Goal: Information Seeking & Learning: Compare options

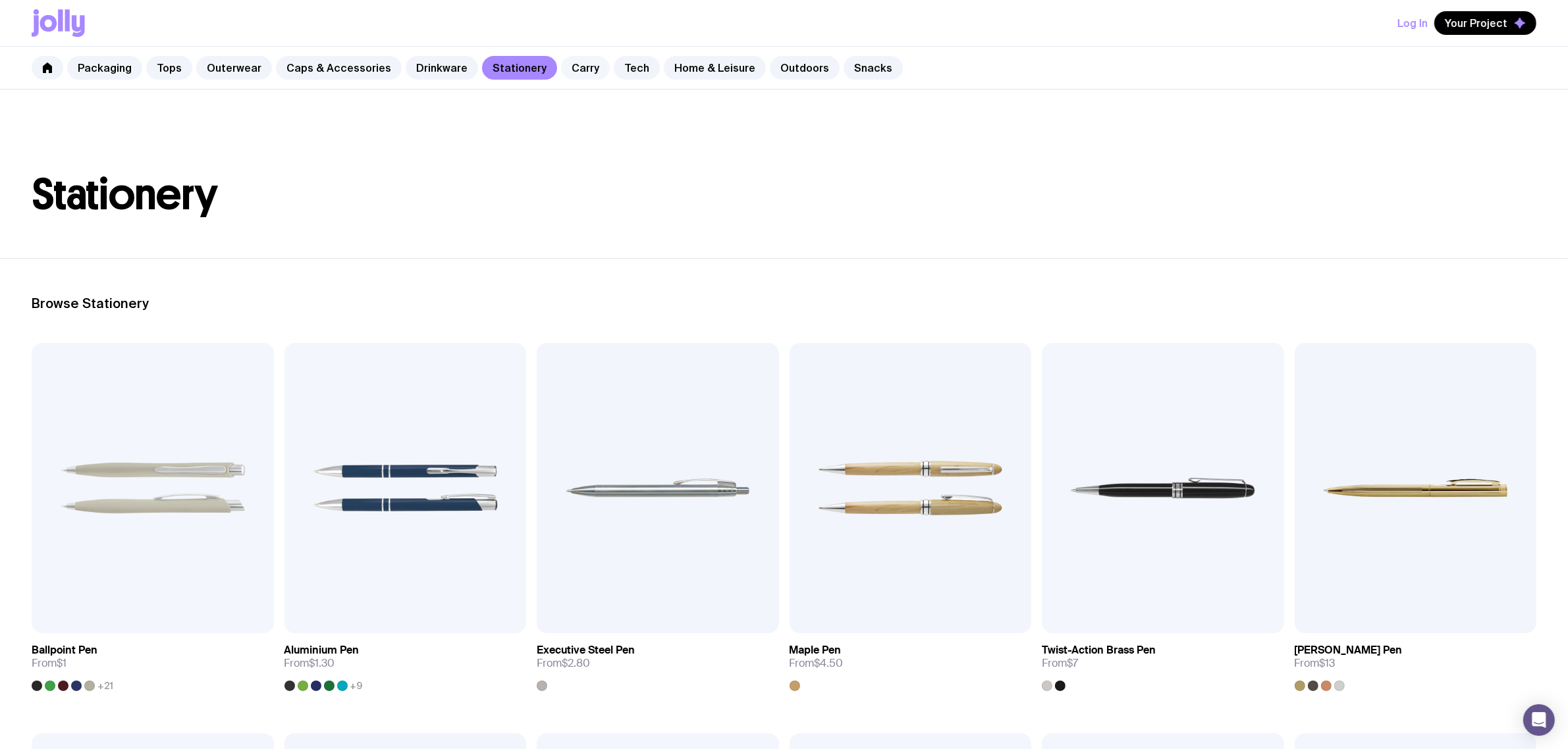
click at [579, 63] on link "Carry" at bounding box center [585, 68] width 48 height 24
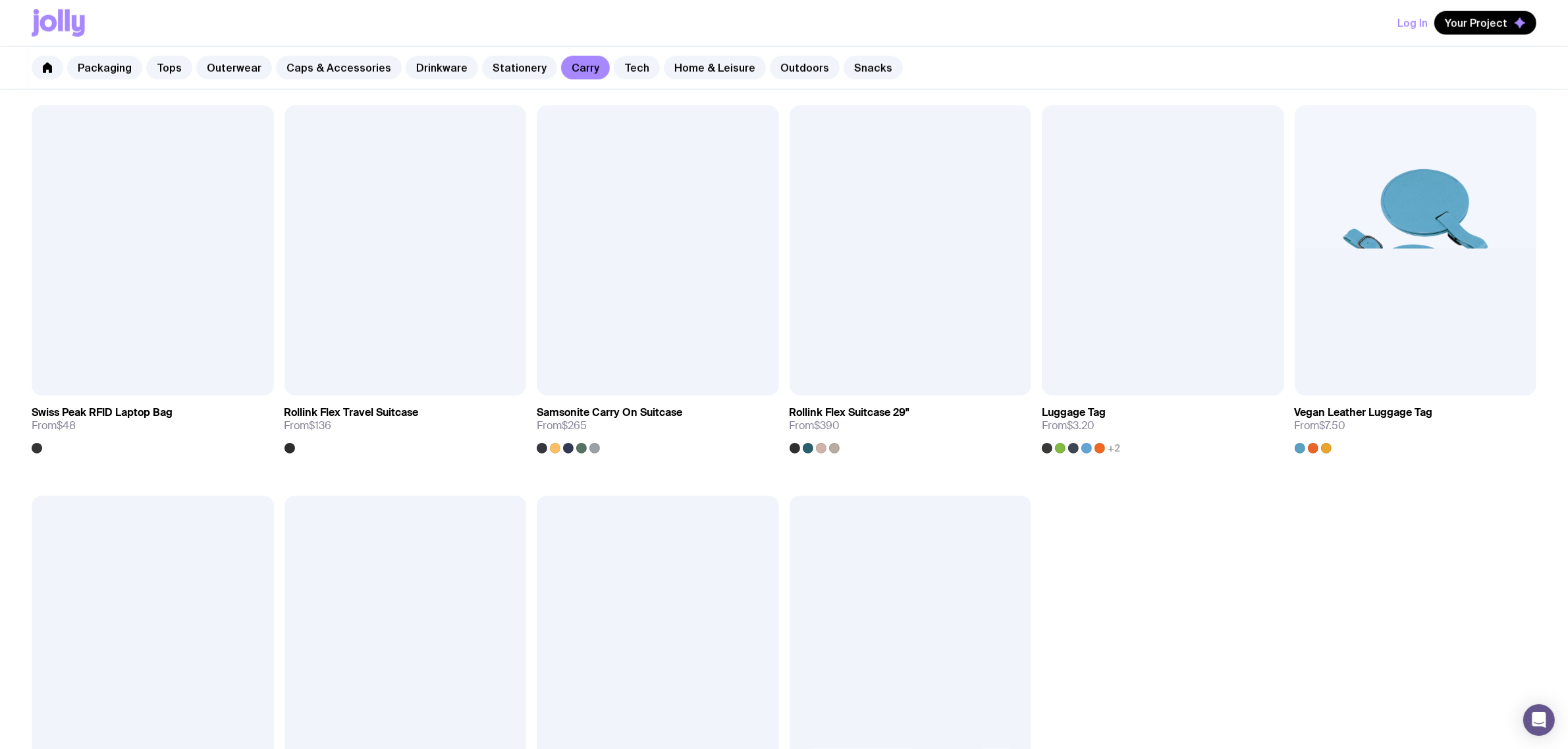
scroll to position [1975, 0]
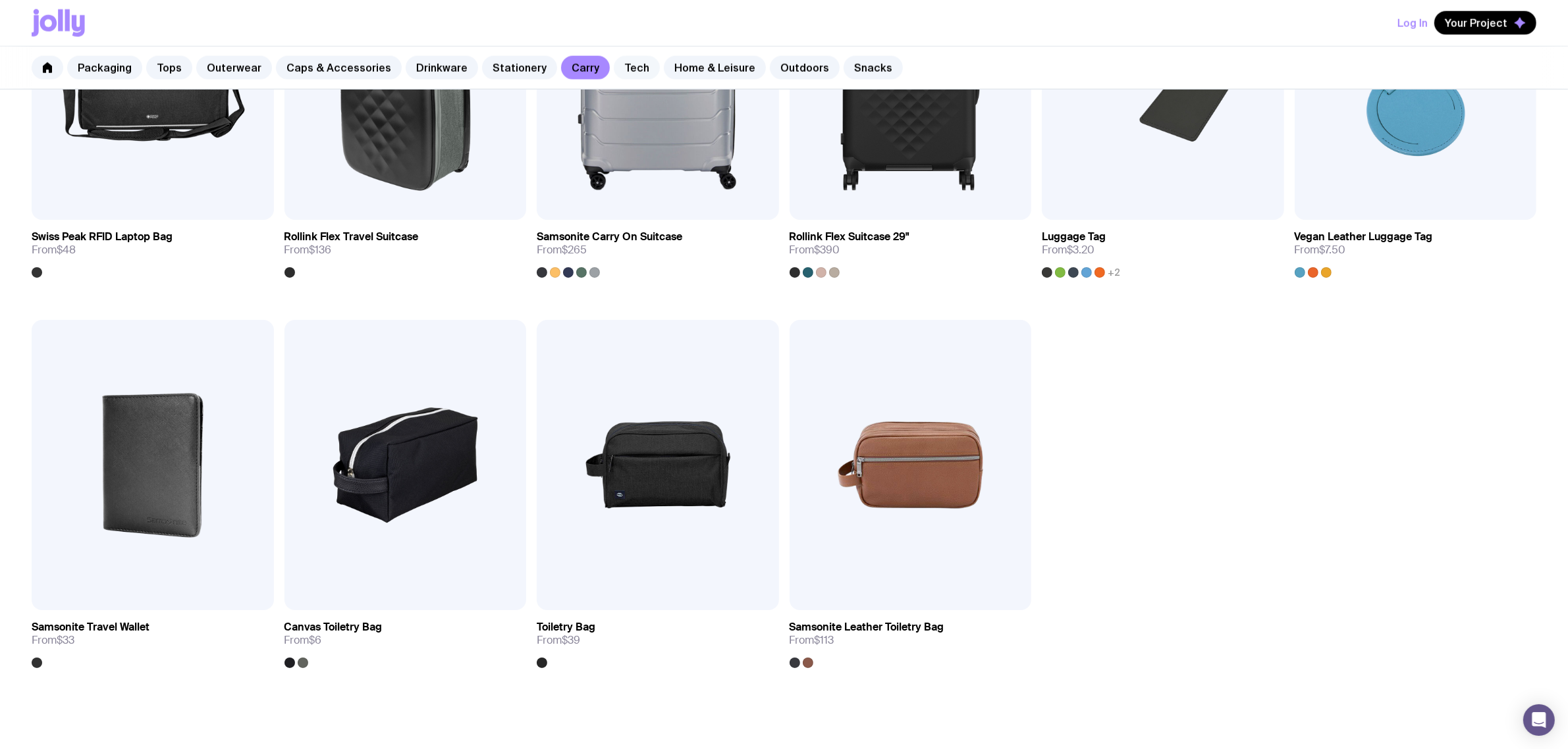
click at [614, 70] on link "Tech" at bounding box center [637, 68] width 46 height 24
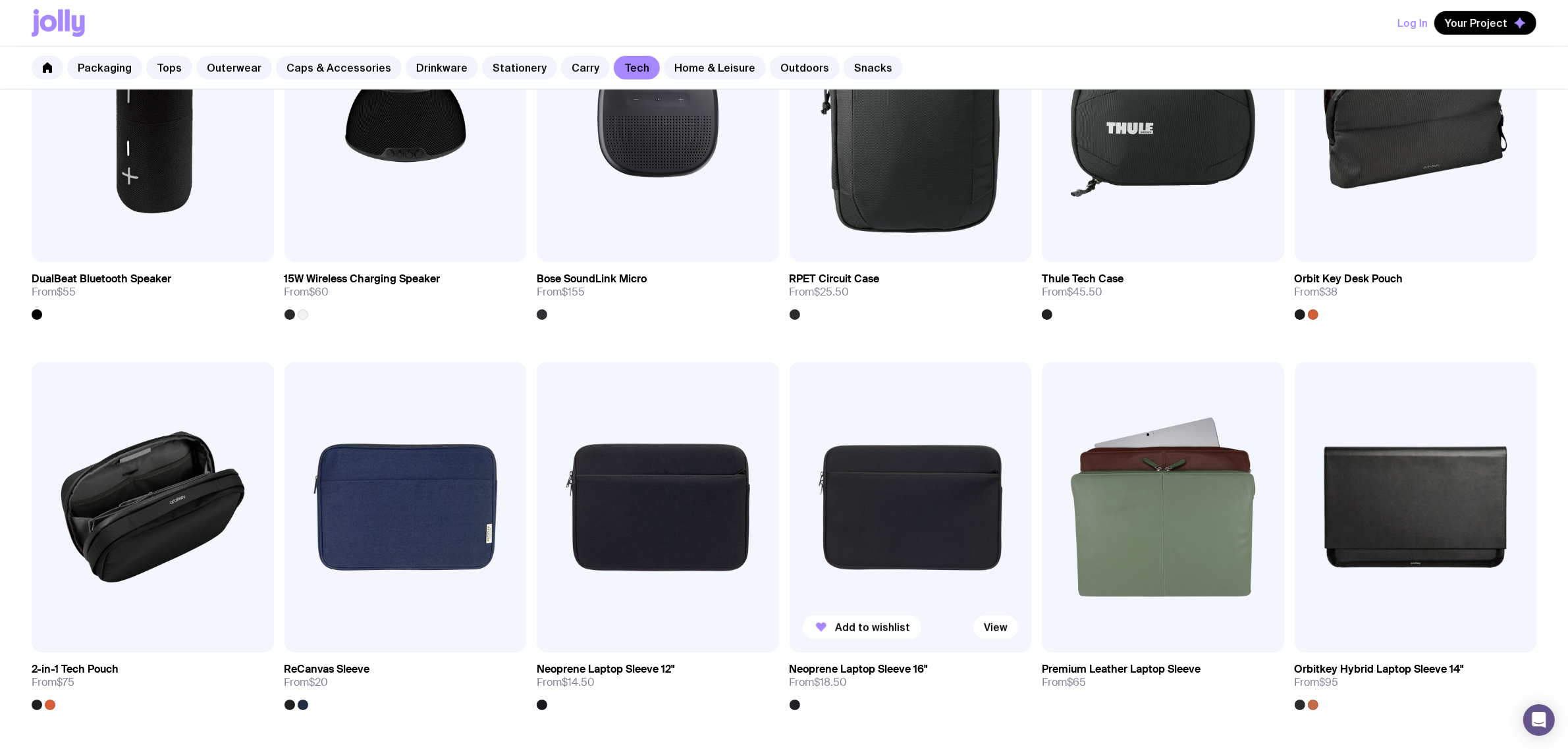
scroll to position [1316, 0]
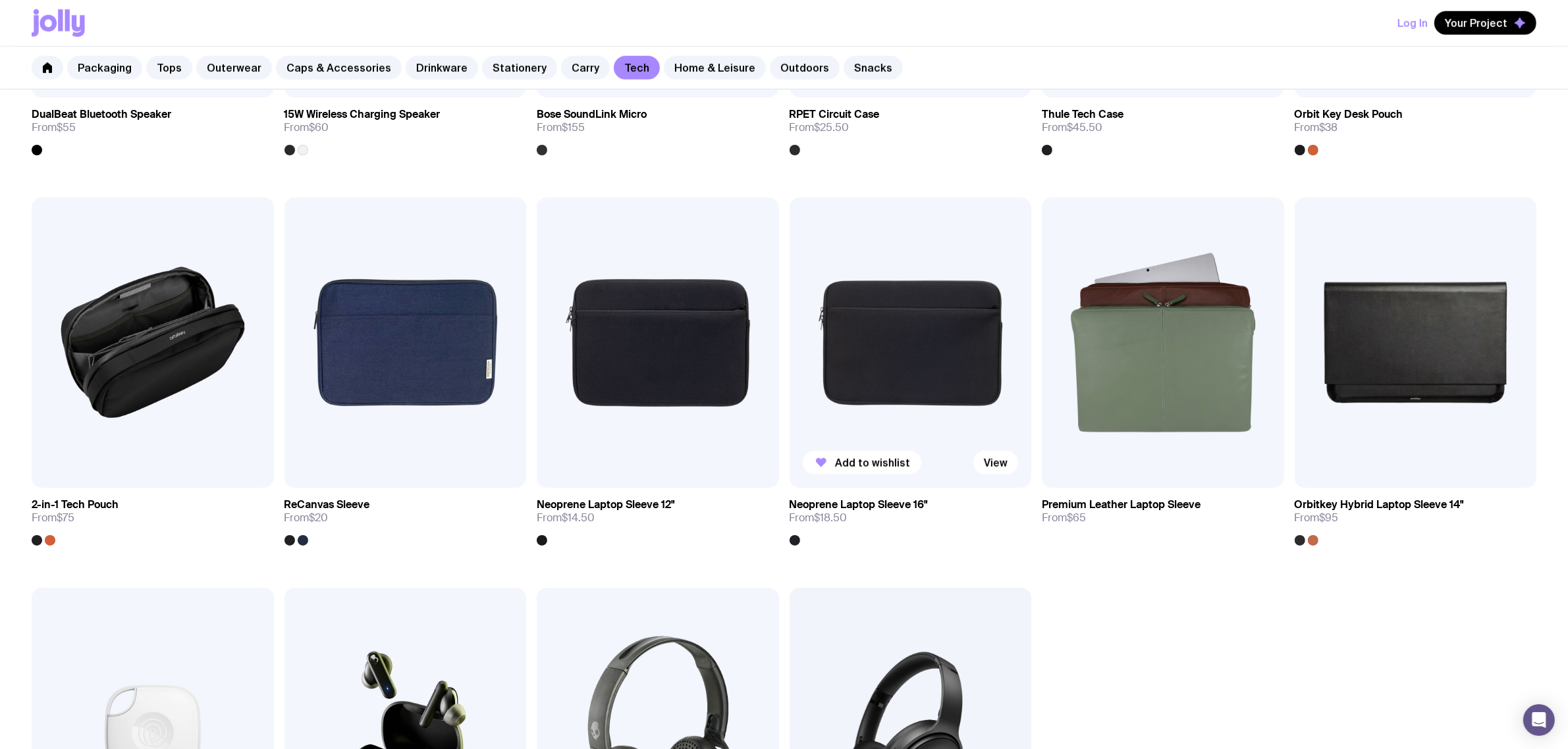
click at [927, 337] on img at bounding box center [910, 343] width 242 height 290
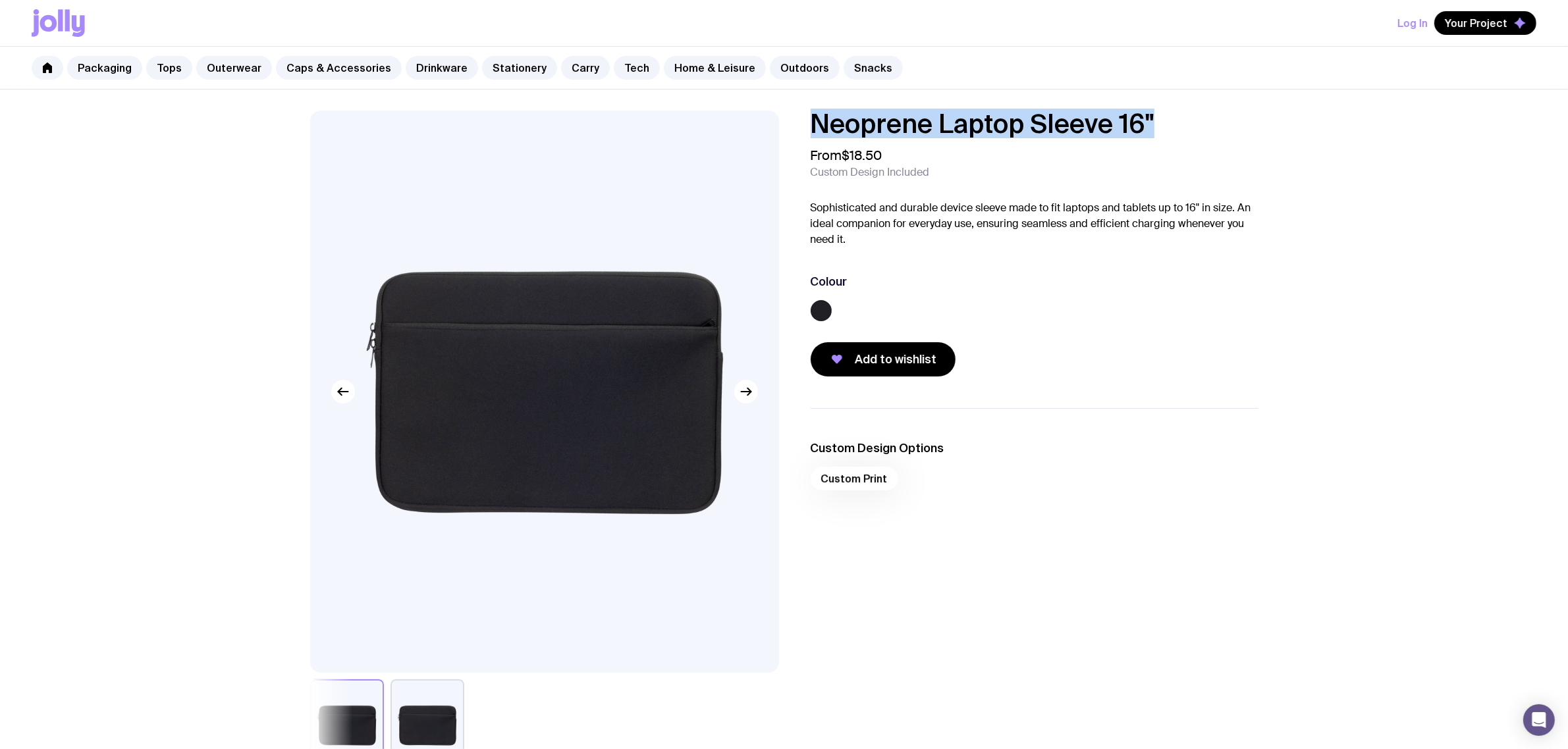
drag, startPoint x: 1192, startPoint y: 112, endPoint x: 723, endPoint y: 117, distance: 469.0
click at [723, 117] on div "Neoprene Laptop Sleeve 16" From $18.50 Custom Design Included Sophisticated and…" at bounding box center [784, 441] width 1012 height 661
copy h1 "Neoprene Laptop Sleeve 16""
drag, startPoint x: 557, startPoint y: 67, endPoint x: 541, endPoint y: 77, distance: 18.9
click at [561, 67] on link "Carry" at bounding box center [585, 68] width 48 height 24
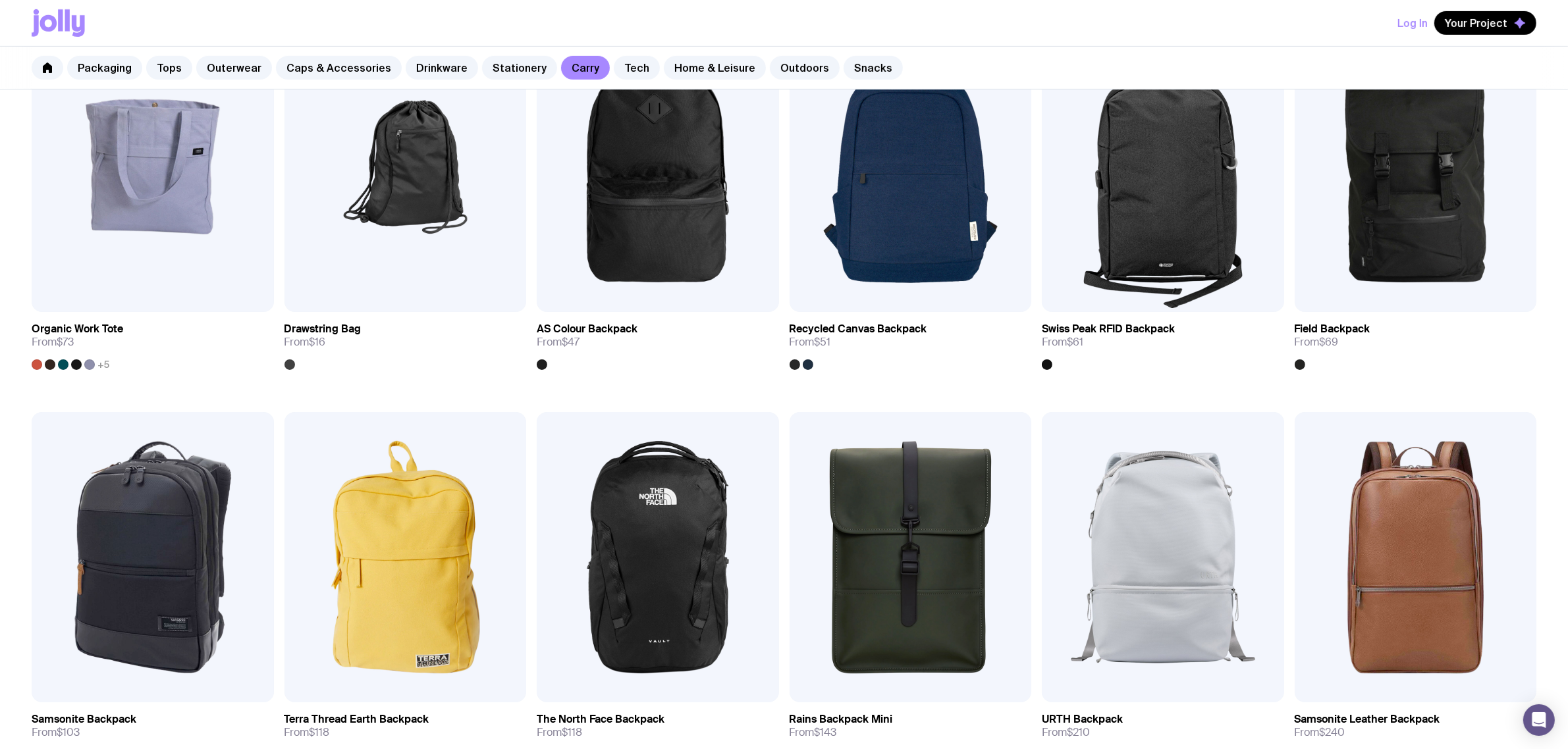
scroll to position [659, 0]
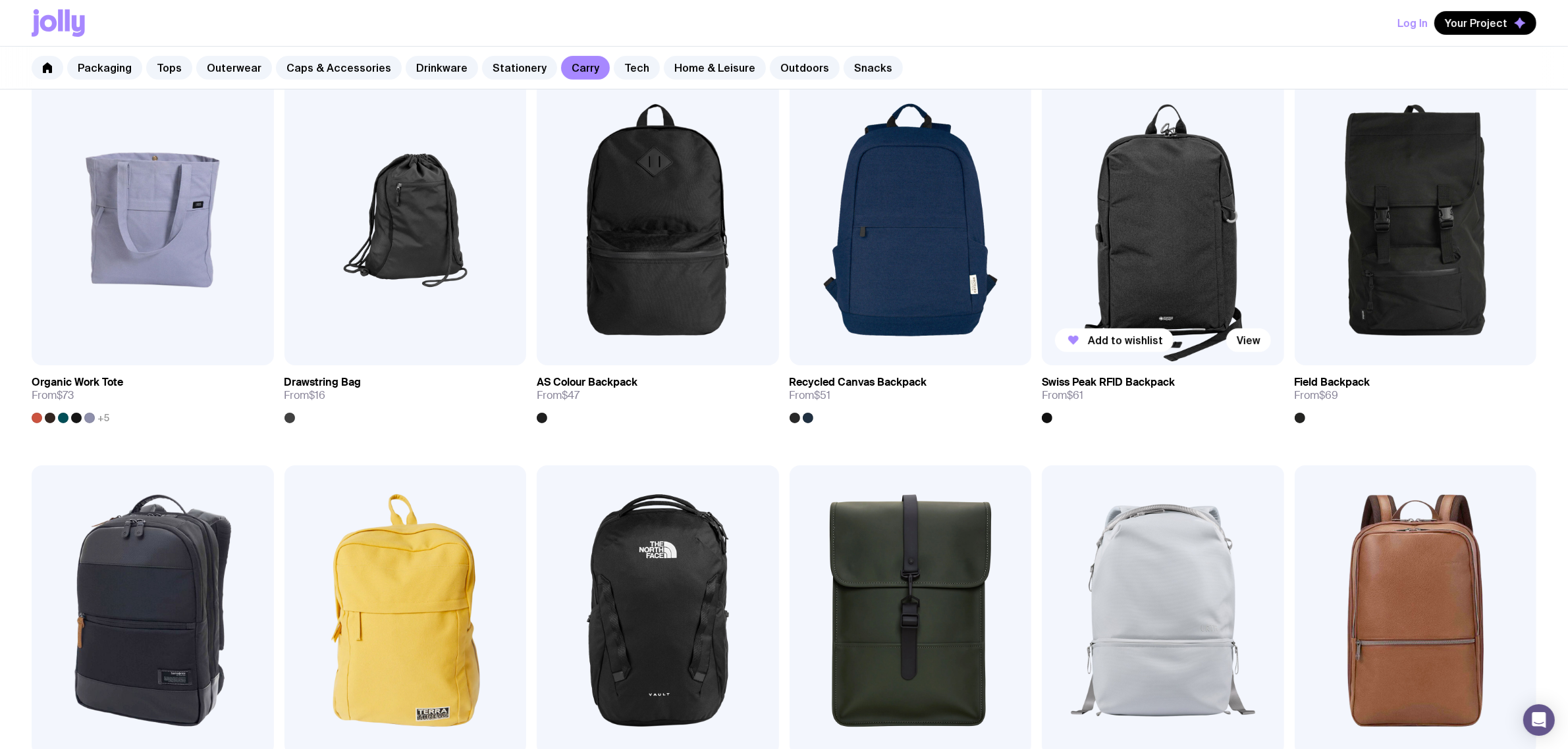
click at [1156, 241] on img at bounding box center [1162, 220] width 242 height 290
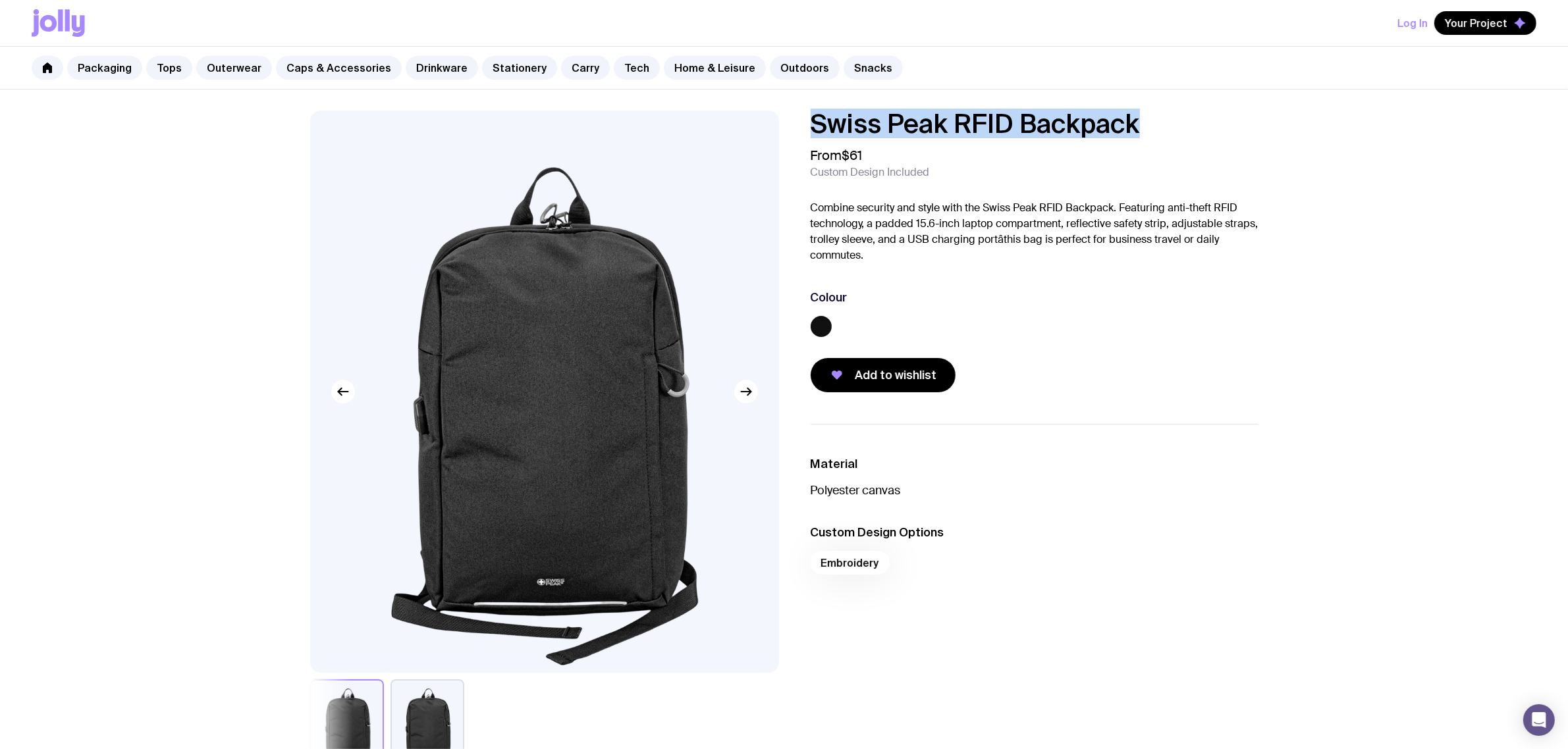
drag, startPoint x: 1160, startPoint y: 121, endPoint x: 760, endPoint y: 115, distance: 400.0
click at [760, 115] on div "Swiss Peak RFID Backpack From $61 Custom Design Included Combine security and s…" at bounding box center [784, 441] width 1012 height 661
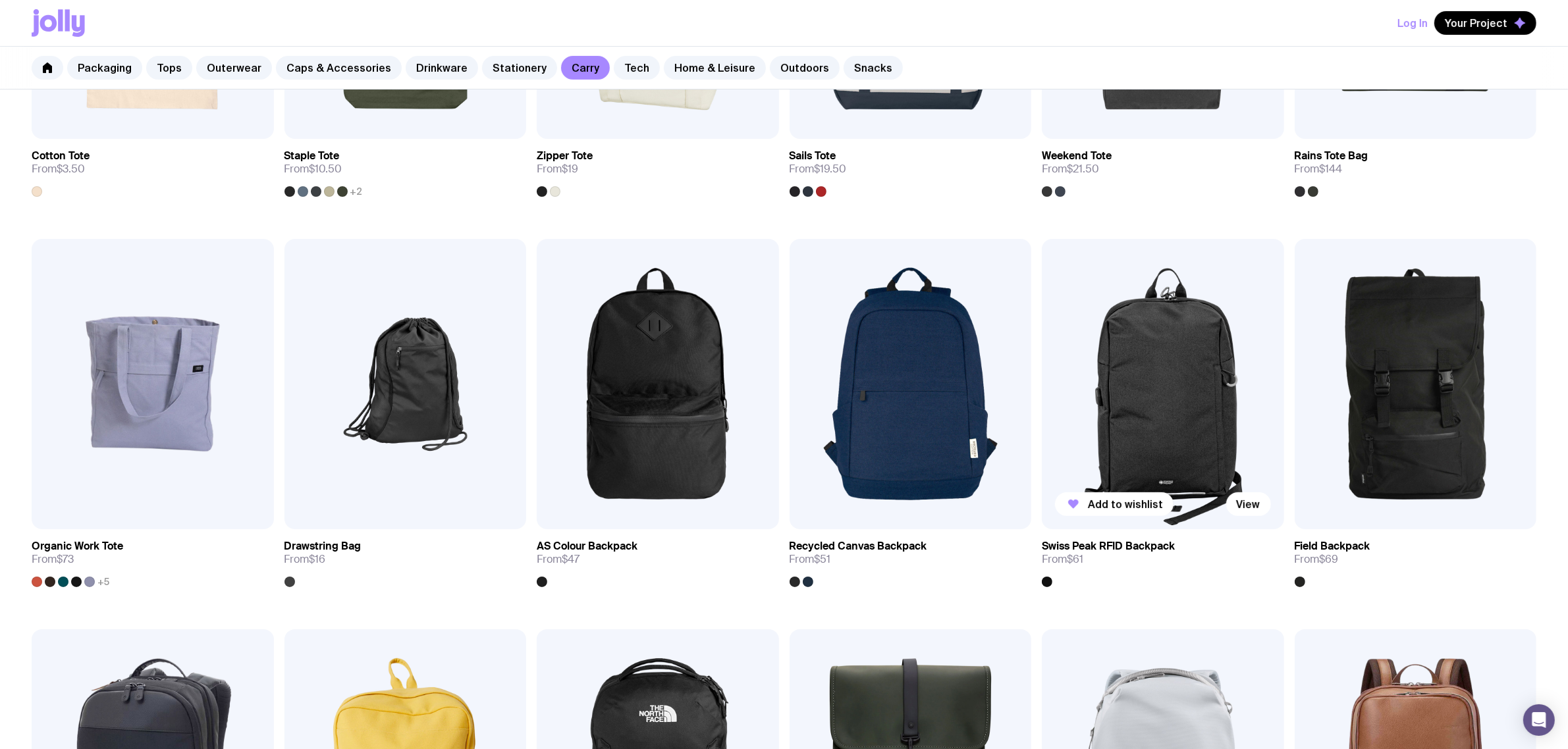
scroll to position [494, 0]
click at [1199, 390] on img at bounding box center [1162, 385] width 242 height 290
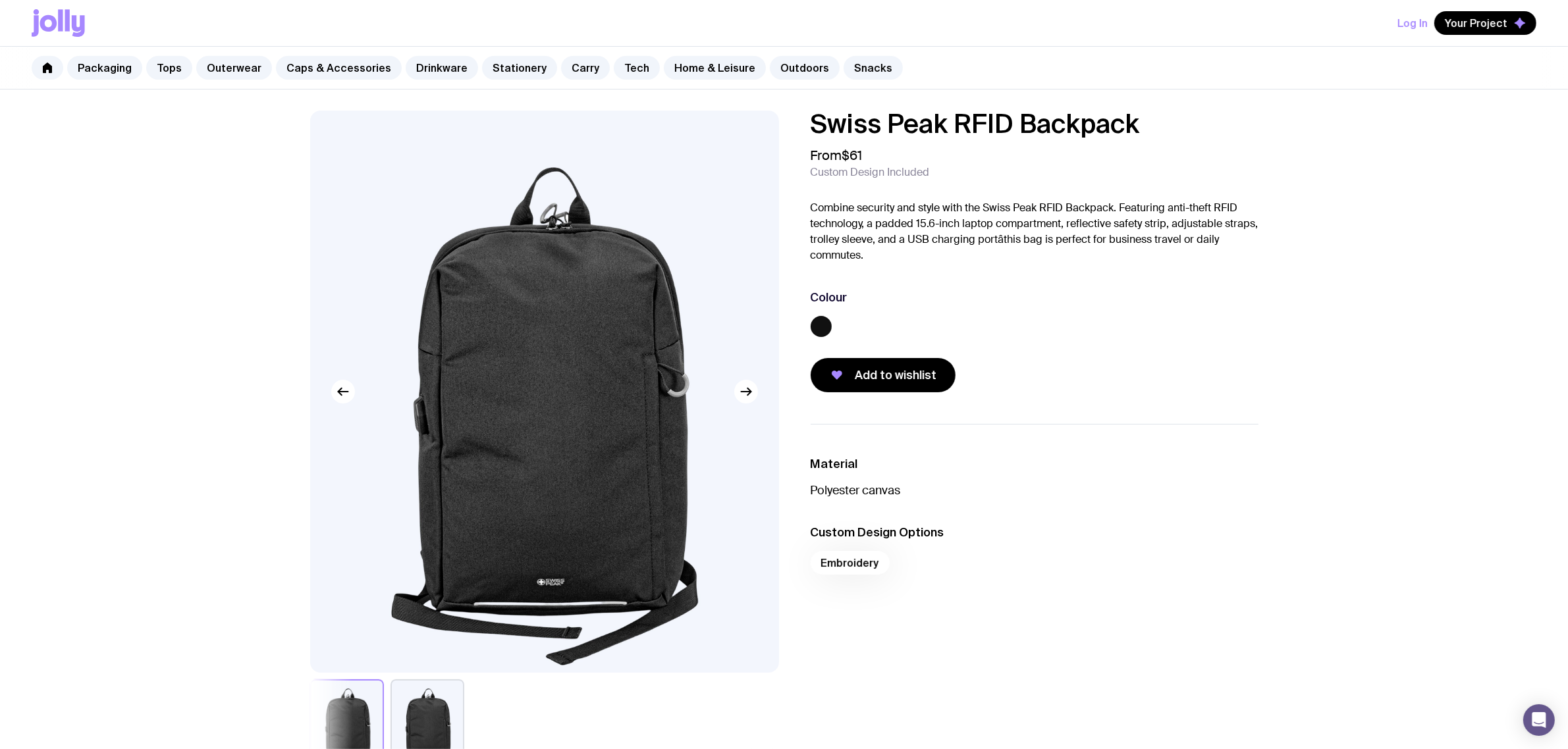
drag, startPoint x: 1128, startPoint y: 111, endPoint x: 1130, endPoint y: 121, distance: 10.2
click at [1130, 121] on div "Swiss Peak RFID Backpack From $61 Custom Design Included Combine security and s…" at bounding box center [784, 682] width 1568 height 1186
click at [1150, 123] on h1 "Swiss Peak RFID Backpack" at bounding box center [1034, 123] width 448 height 26
drag, startPoint x: 1156, startPoint y: 121, endPoint x: 754, endPoint y: 119, distance: 402.0
click at [754, 123] on div "Swiss Peak RFID Backpack From $61 Custom Design Included Combine security and s…" at bounding box center [784, 441] width 1012 height 661
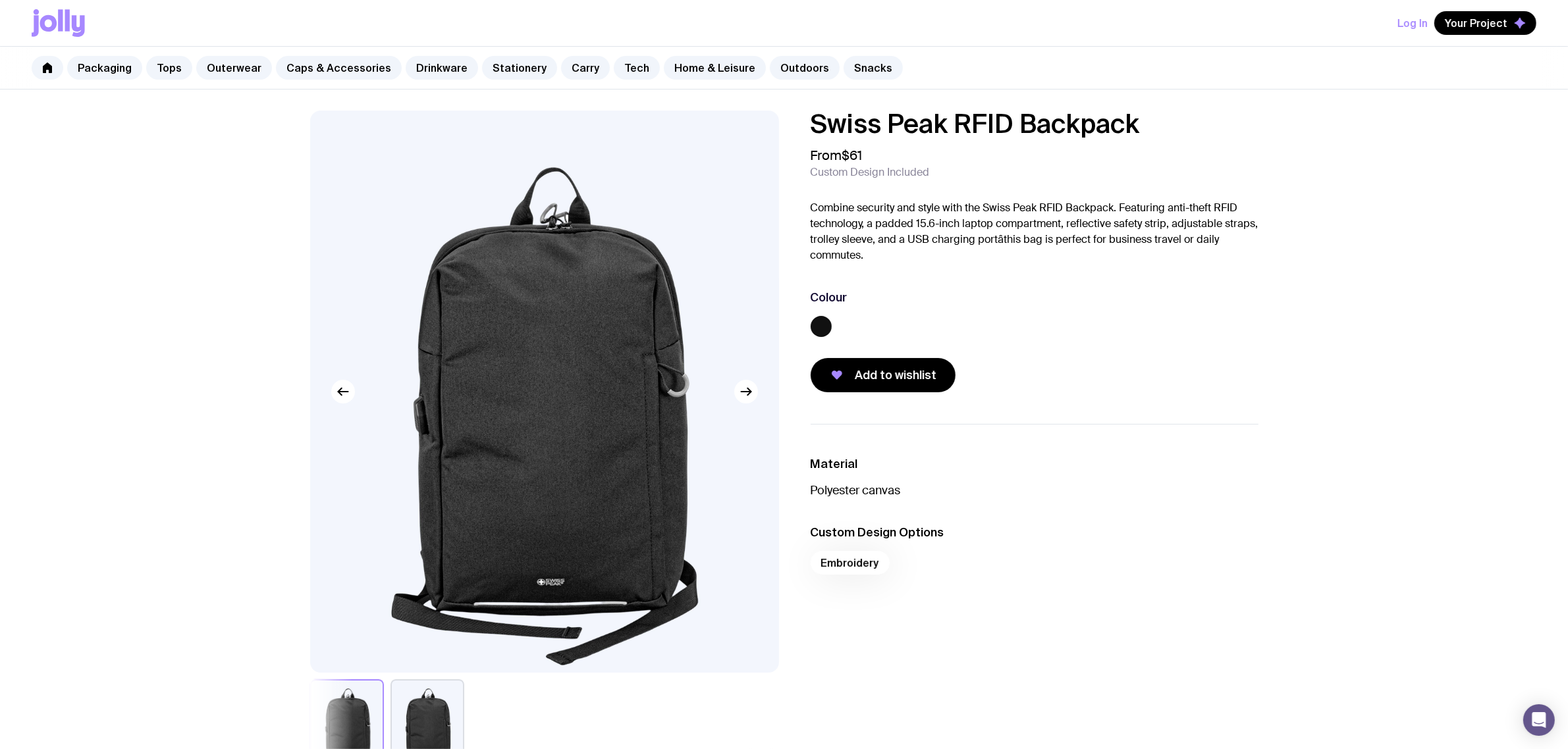
copy h1 "Swiss Peak RFID Backpack"
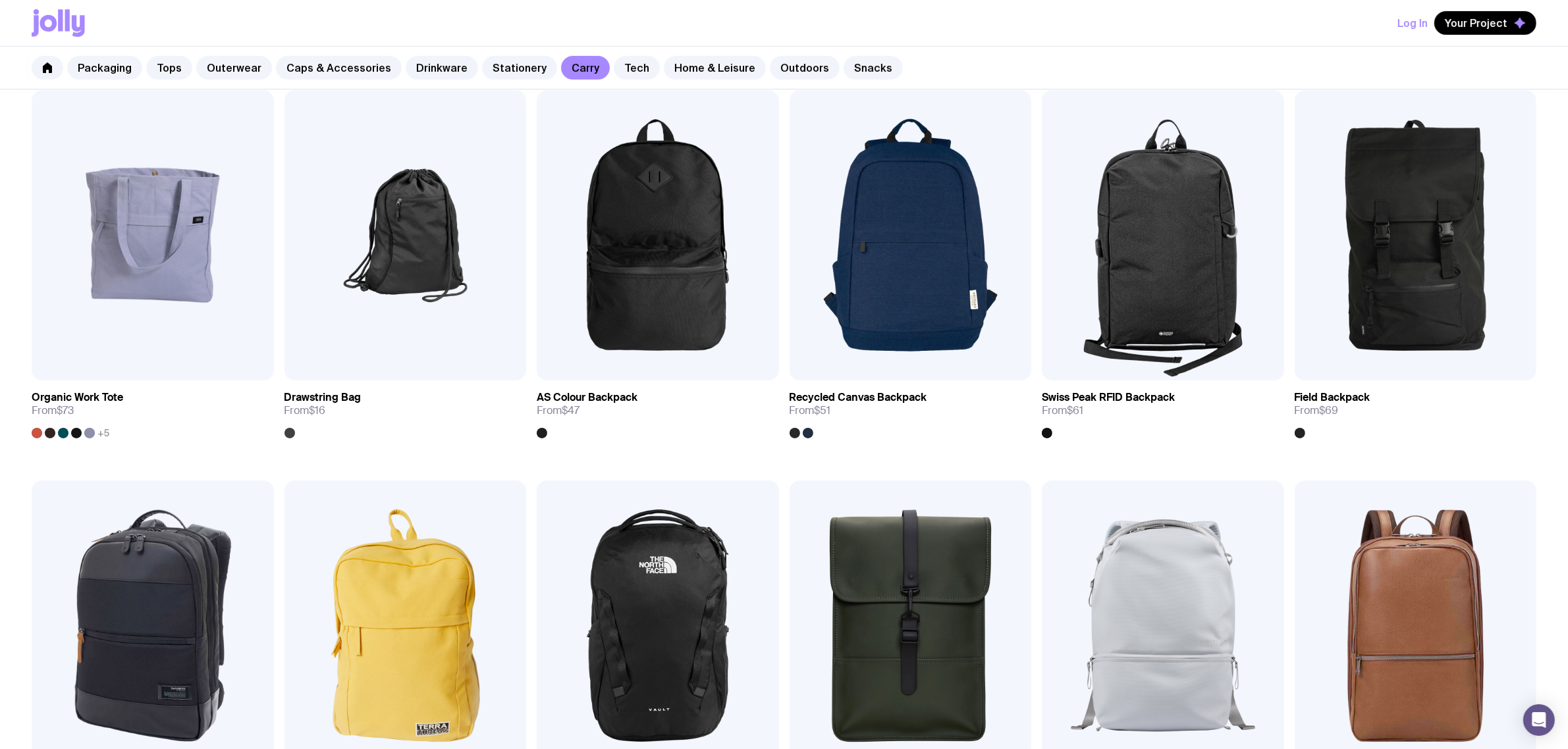
scroll to position [741, 0]
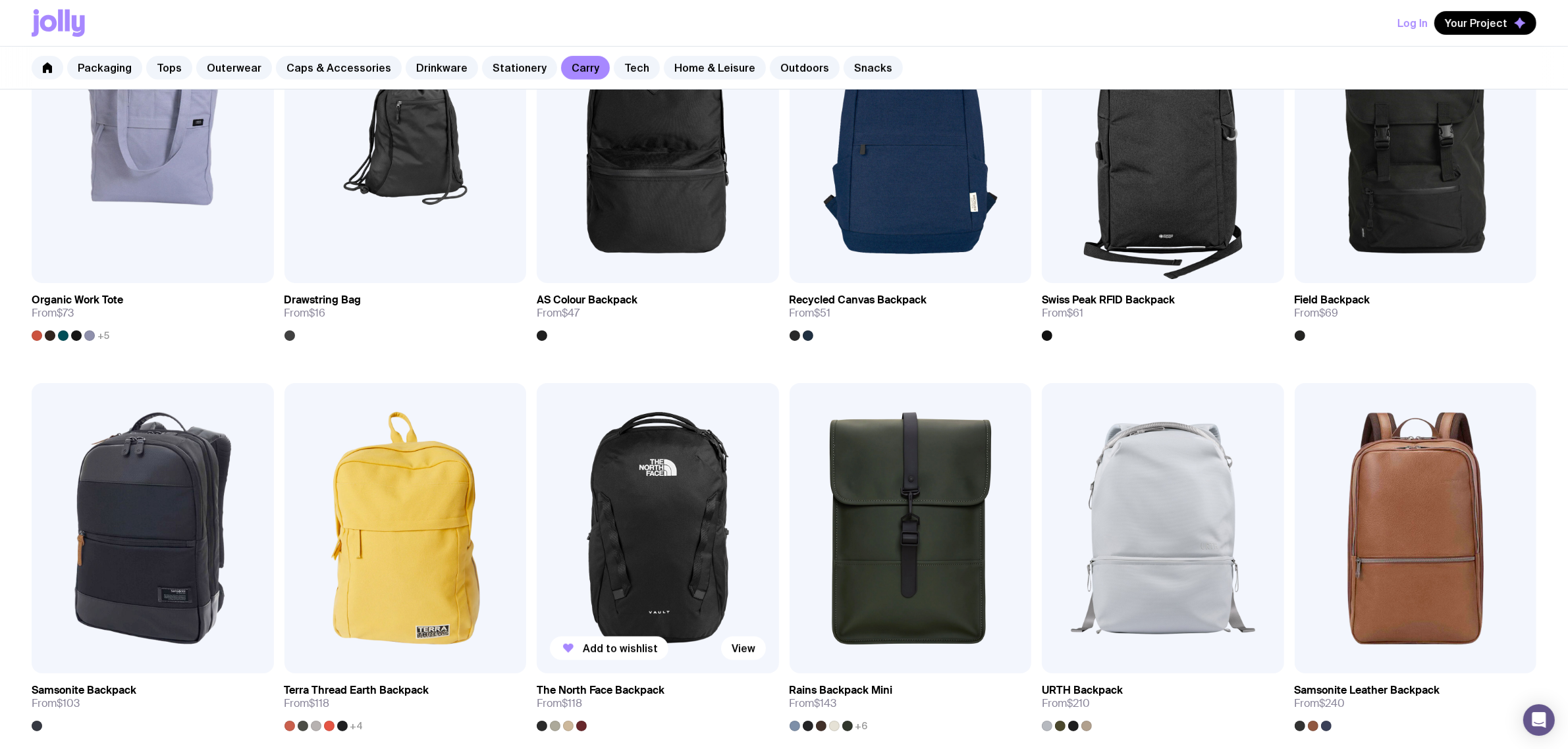
click at [665, 507] on img at bounding box center [657, 528] width 242 height 290
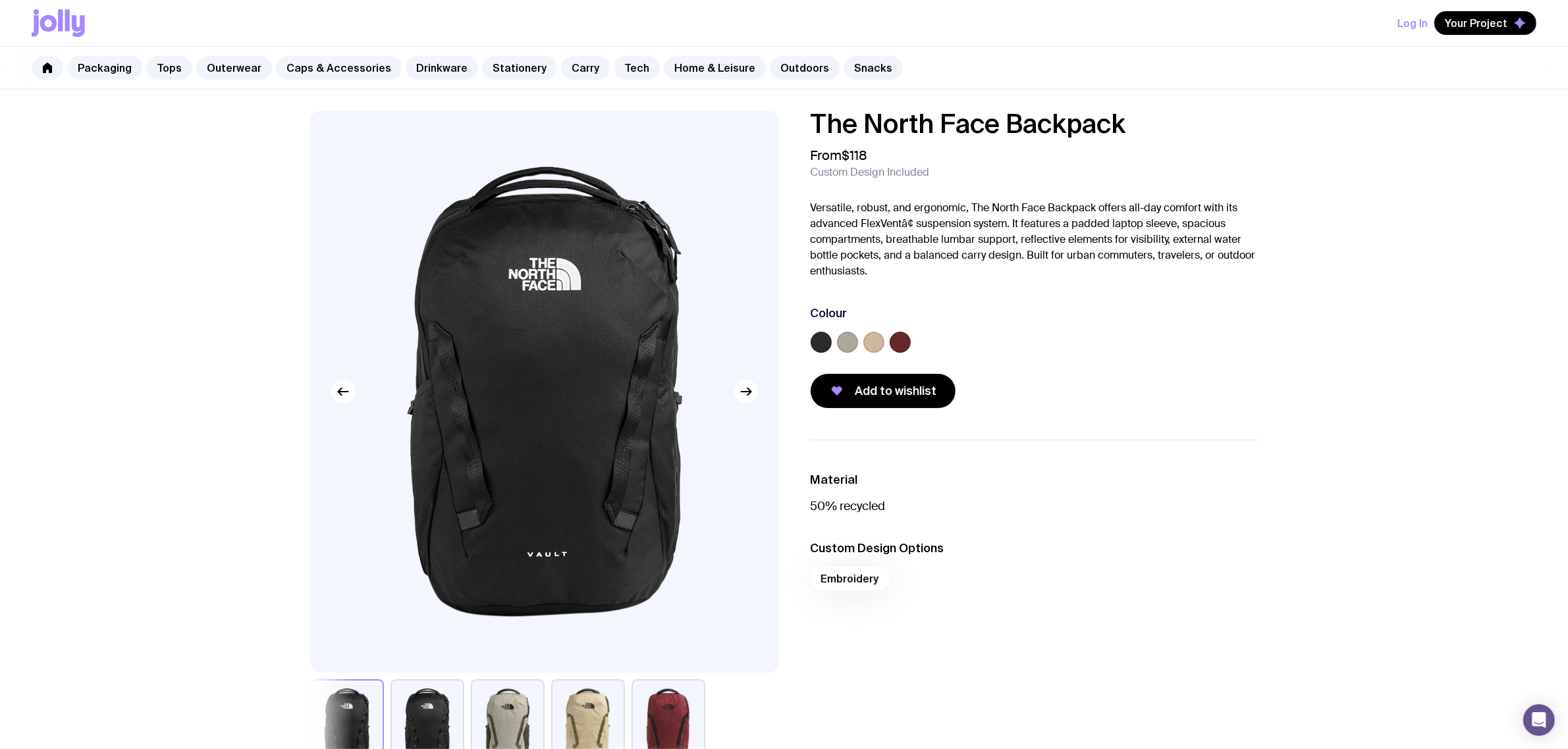
drag, startPoint x: 1139, startPoint y: 119, endPoint x: 809, endPoint y: 114, distance: 330.0
click at [809, 114] on div "The North Face Backpack From $118 Custom Design Included Versatile, robust, and…" at bounding box center [1023, 259] width 469 height 298
copy h1 "The North Face Backpack"
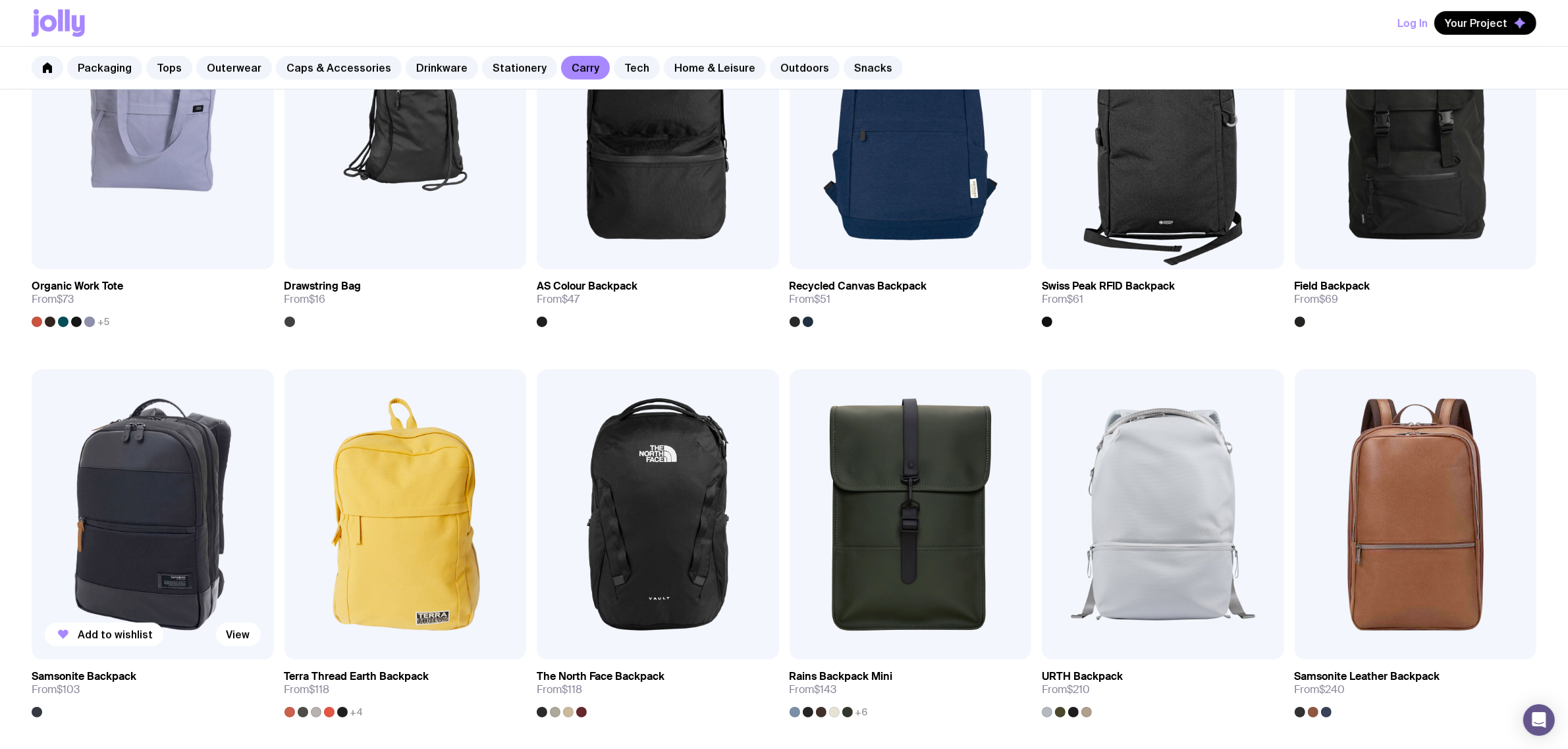
scroll to position [835, 0]
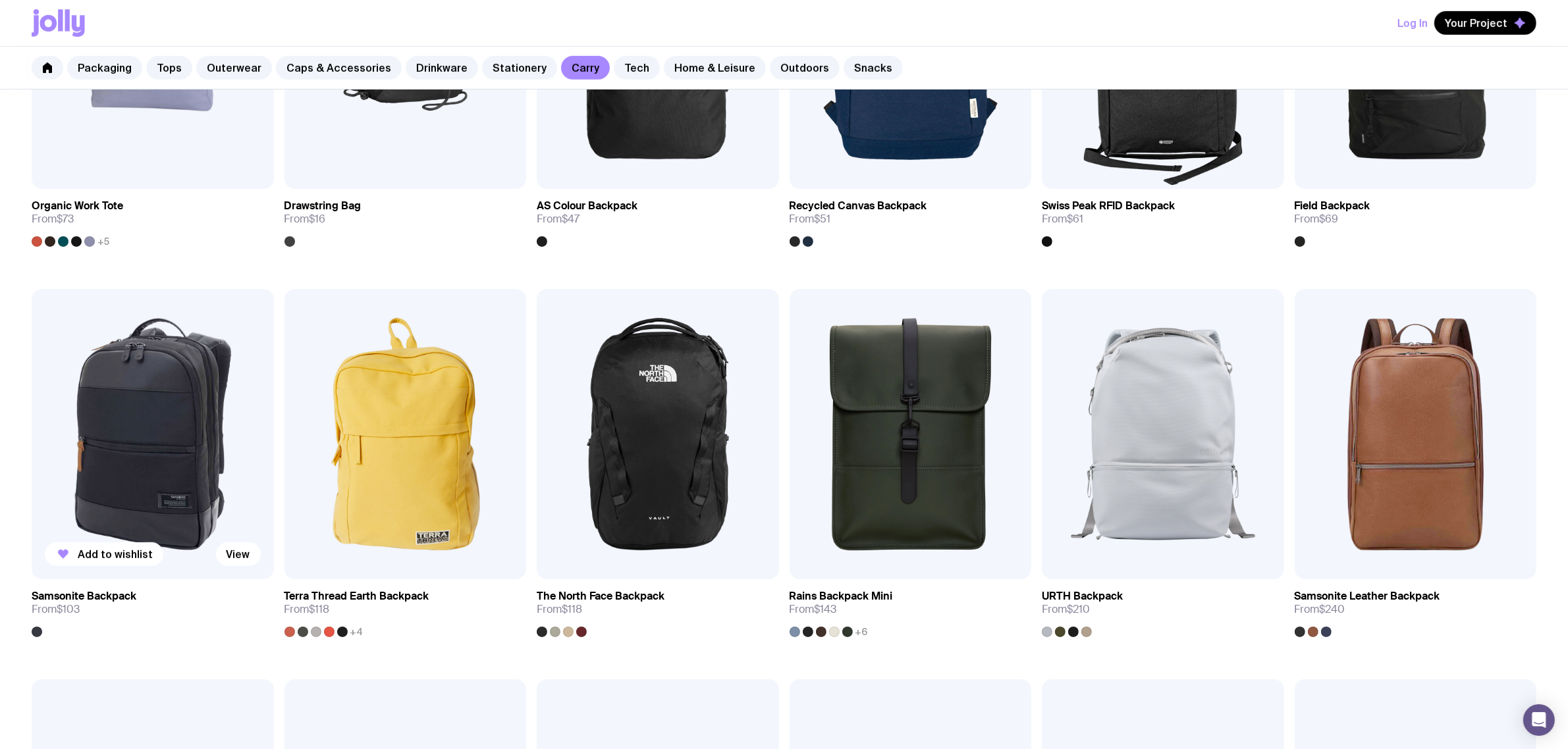
click at [160, 426] on img at bounding box center [153, 434] width 242 height 290
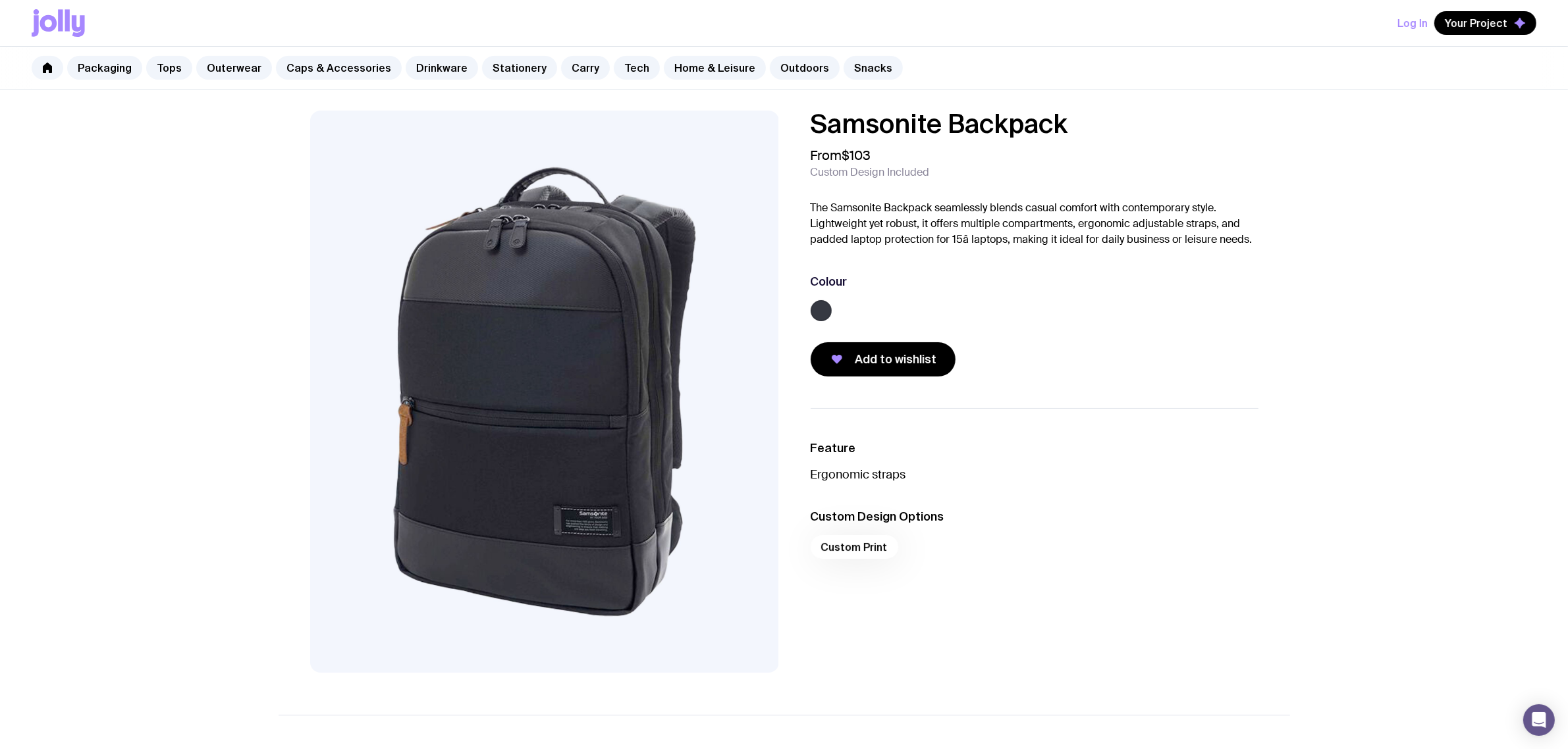
drag, startPoint x: 1086, startPoint y: 127, endPoint x: 769, endPoint y: 123, distance: 317.0
click at [770, 123] on div "Samsonite Backpack From $103 Custom Design Included The Samsonite Backpack seam…" at bounding box center [784, 391] width 1012 height 562
copy div "Samsonite Backpack"
click at [644, 60] on div "Packaging Tops Outerwear Caps & Accessories Drinkware Stationery Carry Tech Hom…" at bounding box center [784, 68] width 1568 height 43
drag, startPoint x: 626, startPoint y: 63, endPoint x: 638, endPoint y: 69, distance: 13.4
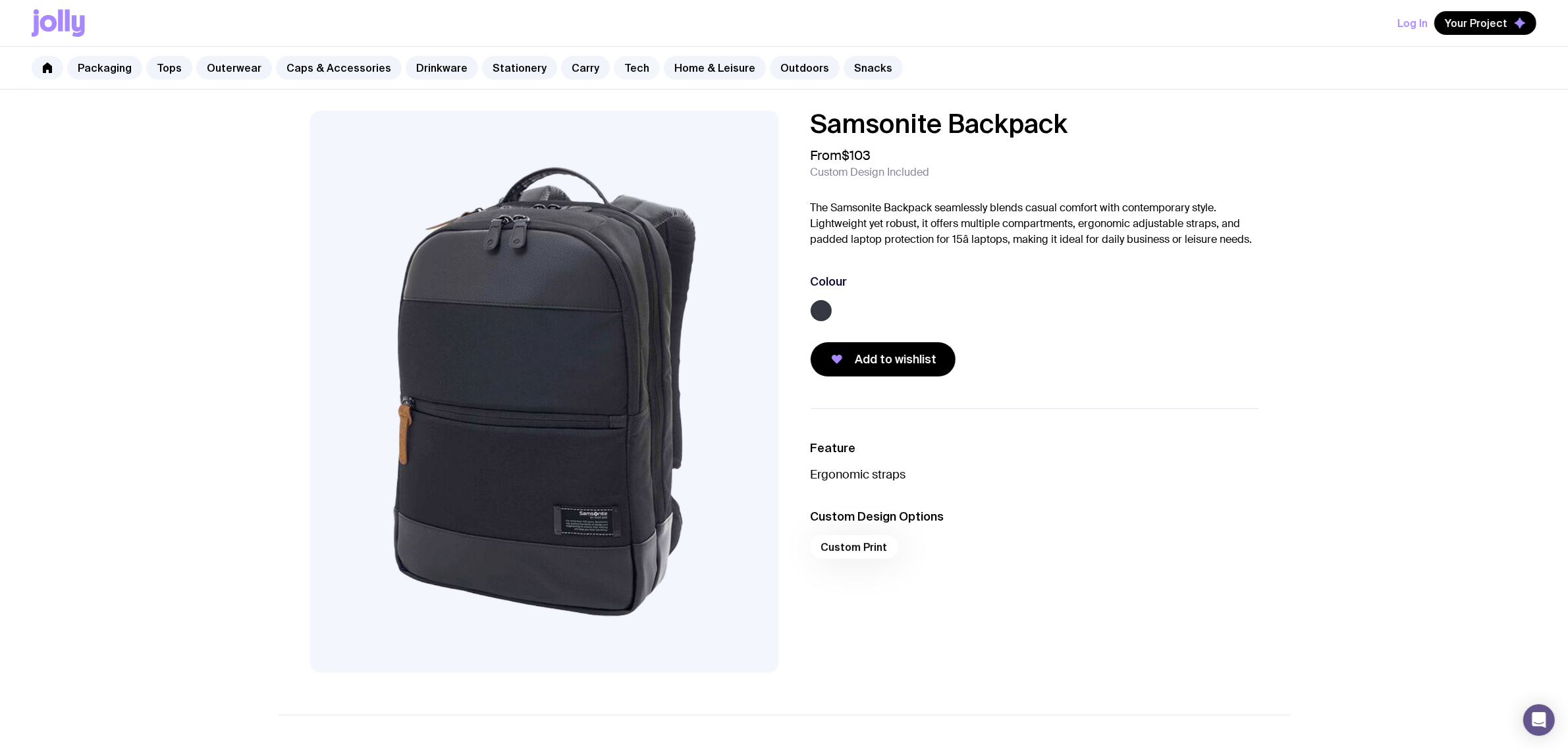
click at [624, 63] on link "Tech" at bounding box center [637, 68] width 46 height 24
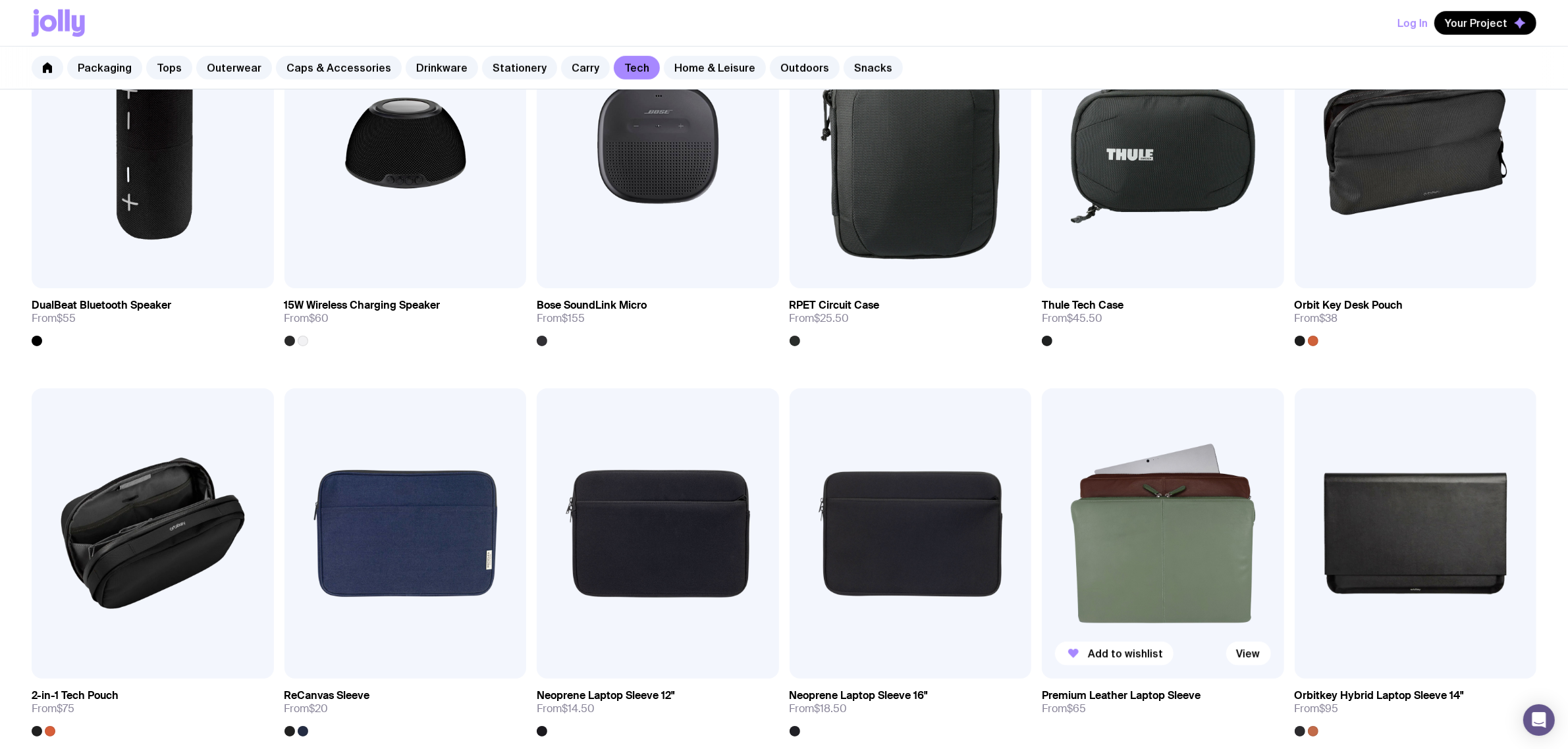
scroll to position [987, 0]
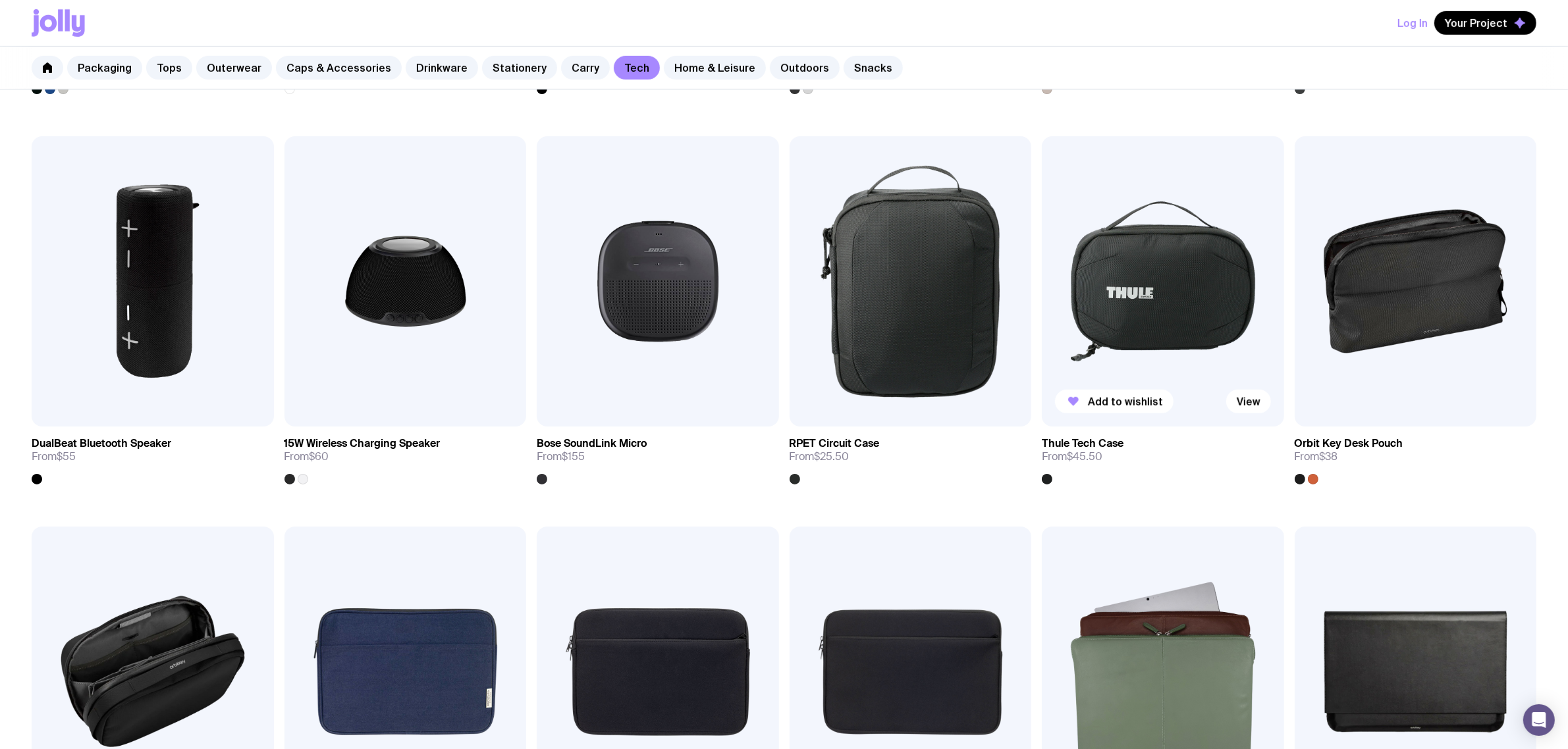
drag, startPoint x: 1105, startPoint y: 680, endPoint x: 1152, endPoint y: 221, distance: 461.4
click at [1150, 220] on img at bounding box center [1162, 281] width 242 height 290
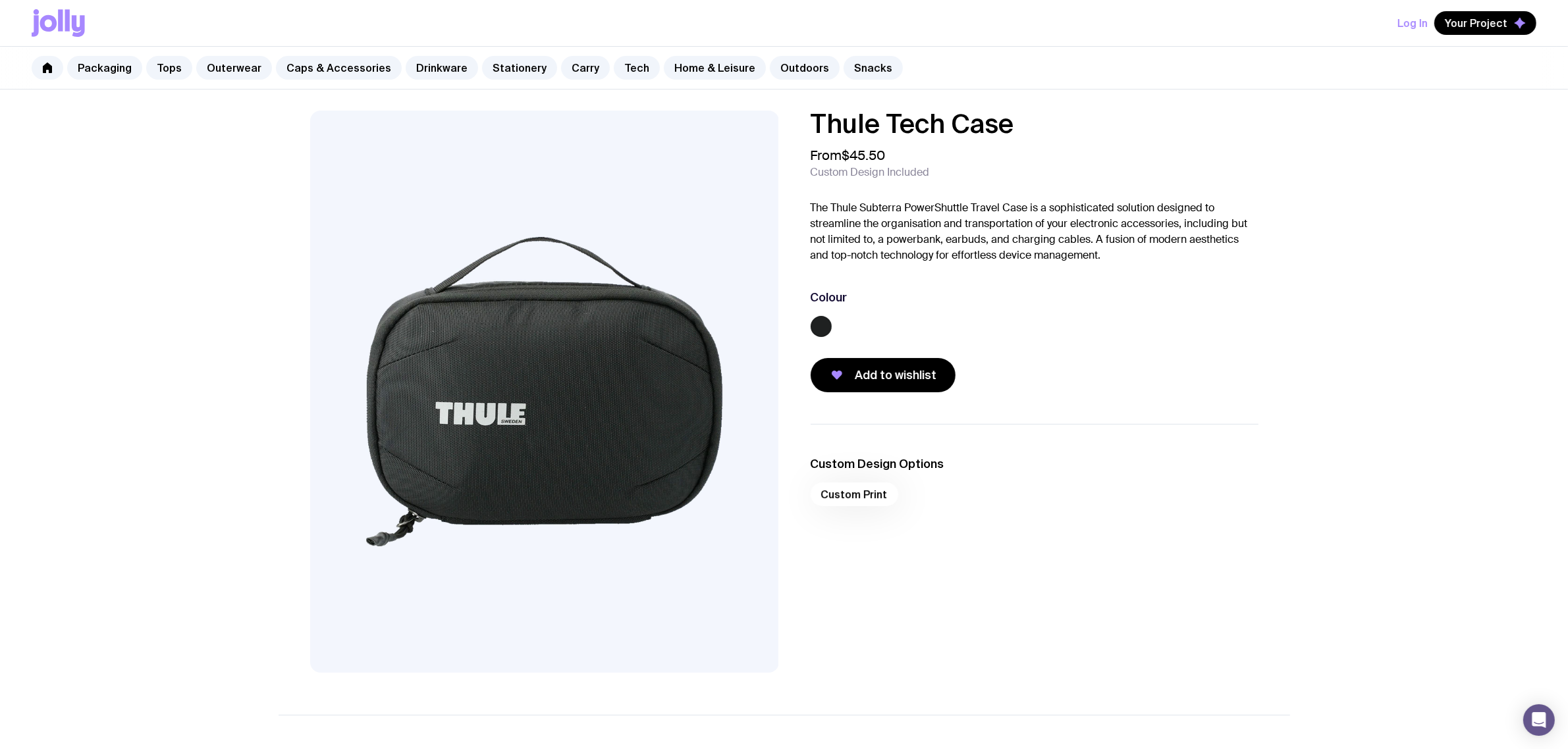
click at [599, 390] on img at bounding box center [544, 391] width 469 height 562
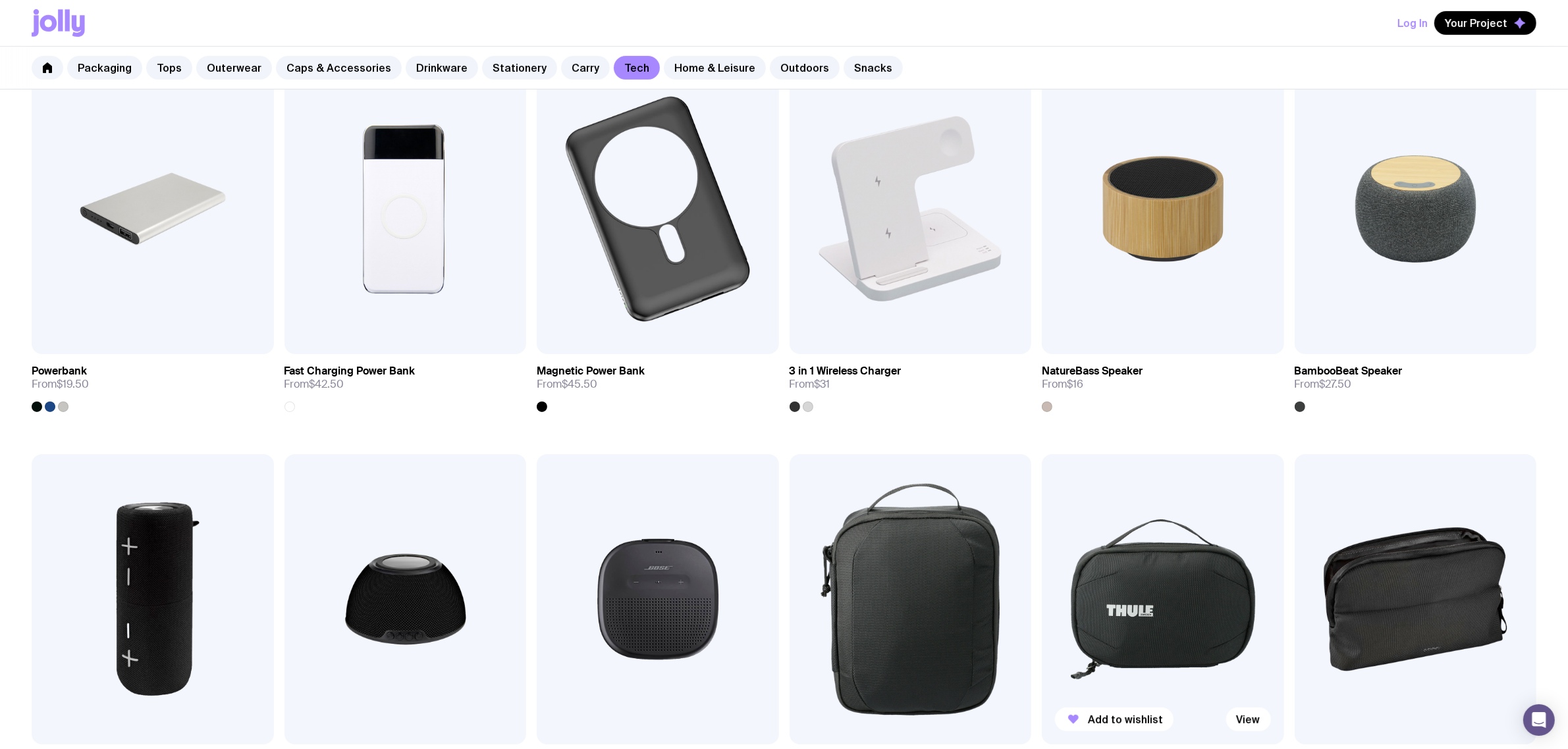
scroll to position [901, 0]
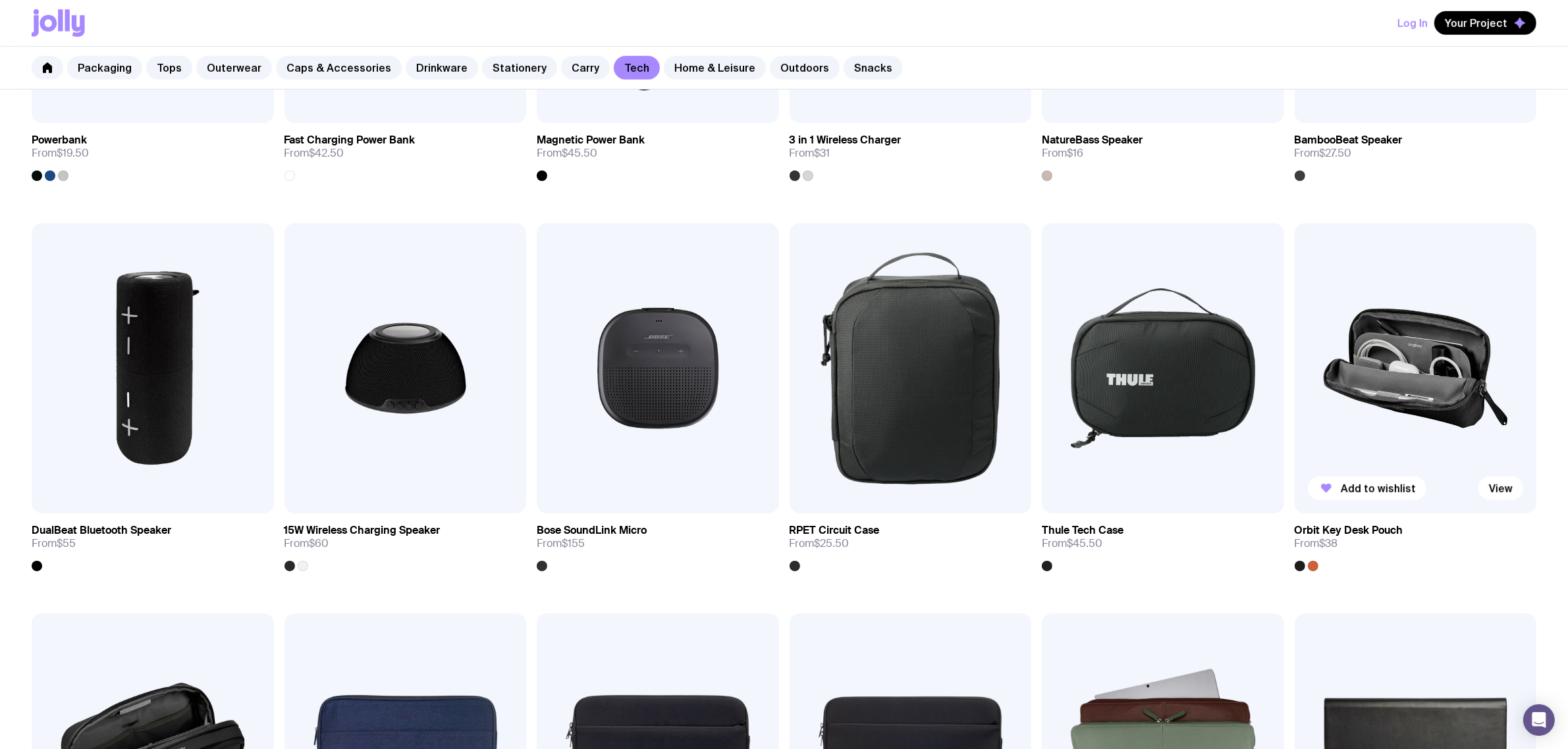
click at [1436, 385] on img at bounding box center [1415, 368] width 242 height 290
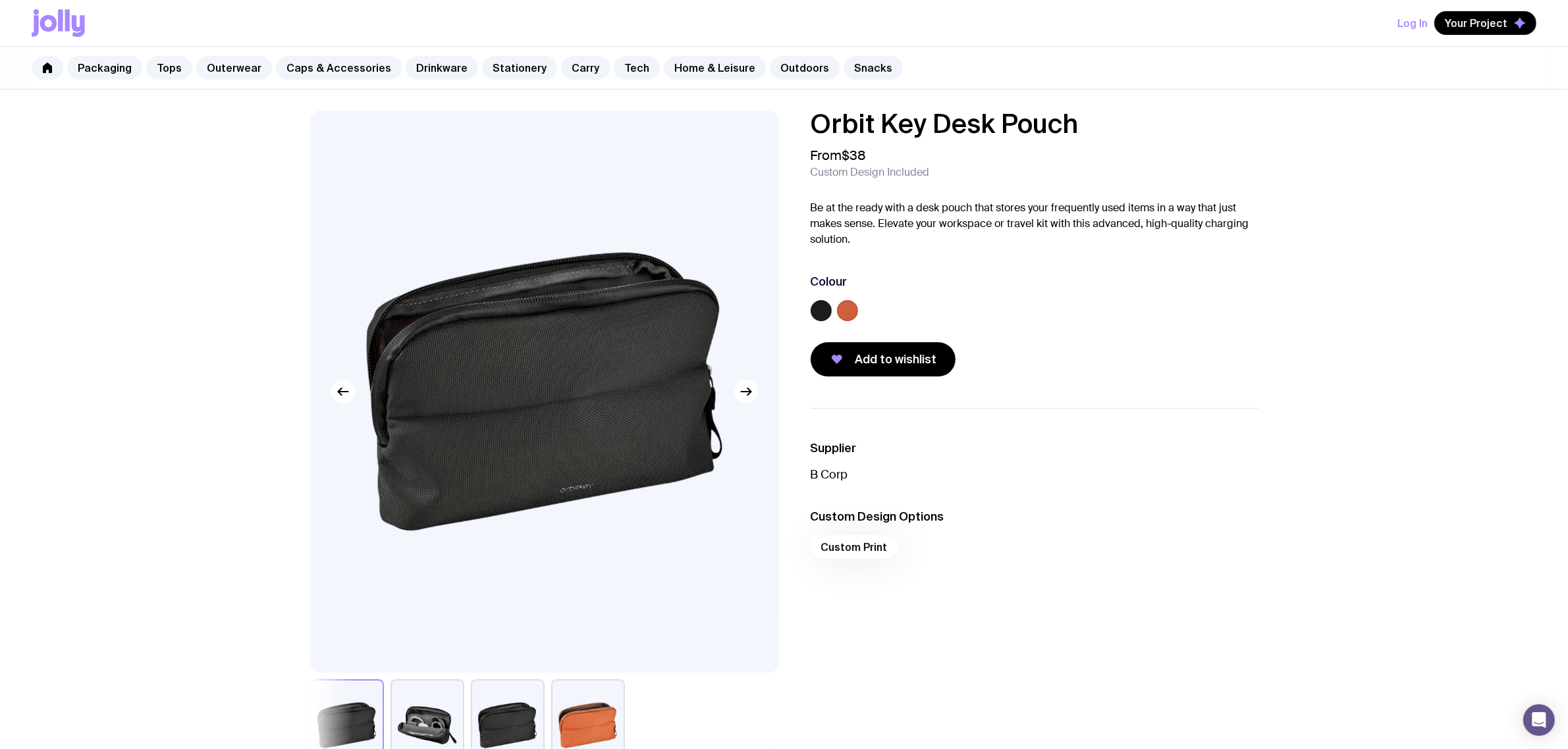
drag, startPoint x: 1090, startPoint y: 135, endPoint x: 749, endPoint y: 142, distance: 341.1
click at [748, 141] on div "Orbit Key Desk Pouch From $38 Custom Design Included Be at the ready with a des…" at bounding box center [784, 441] width 1012 height 661
click at [770, 136] on img at bounding box center [544, 391] width 469 height 562
click at [1087, 119] on h1 "Orbit Key Desk Pouch" at bounding box center [1034, 123] width 448 height 26
drag, startPoint x: 1039, startPoint y: 122, endPoint x: 768, endPoint y: 132, distance: 271.2
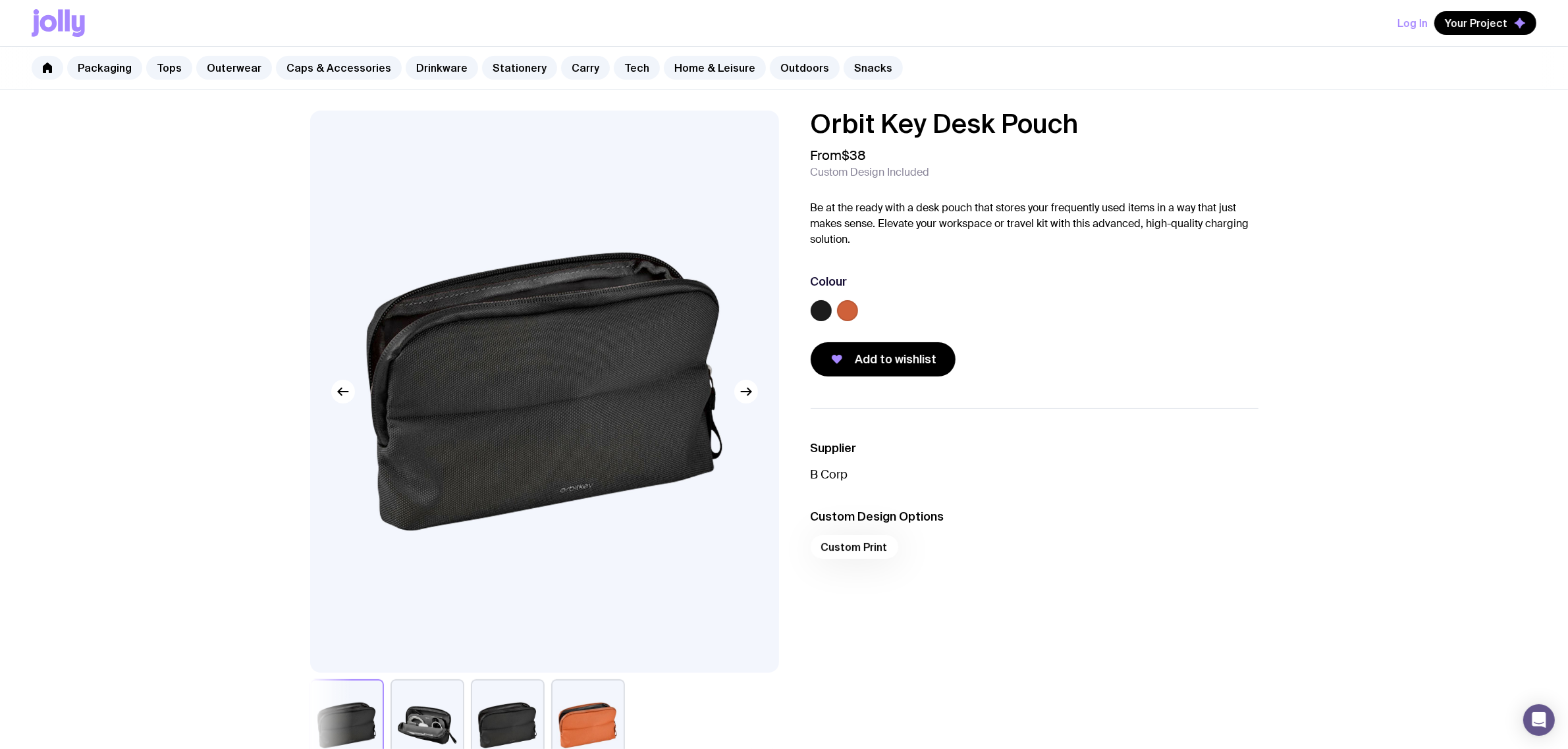
click at [768, 132] on div "Orbit Key Desk Pouch From $38 Custom Design Included Be at the ready with a des…" at bounding box center [784, 441] width 1012 height 661
copy h1 "Orbit Key Desk Pouch"
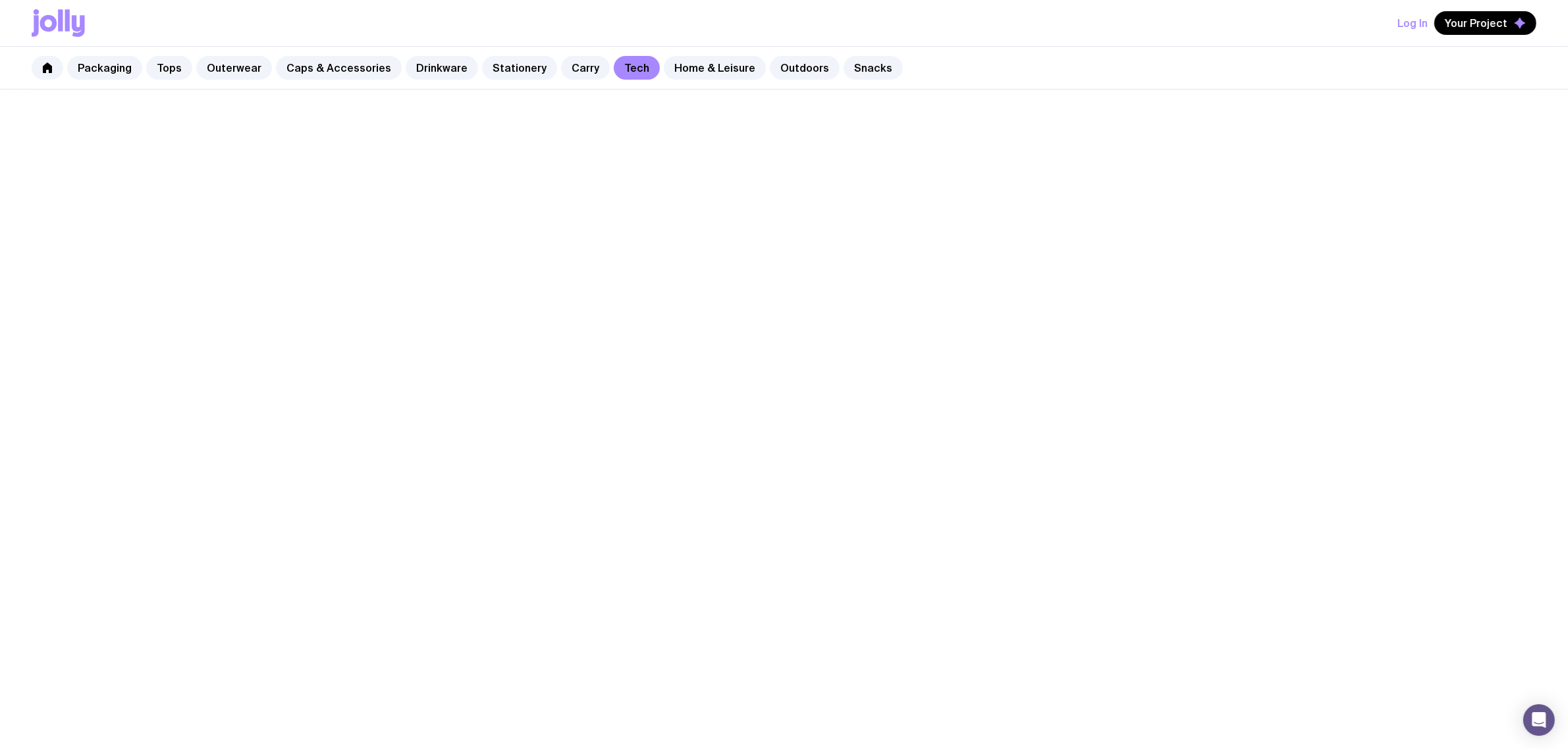
scroll to position [670, 0]
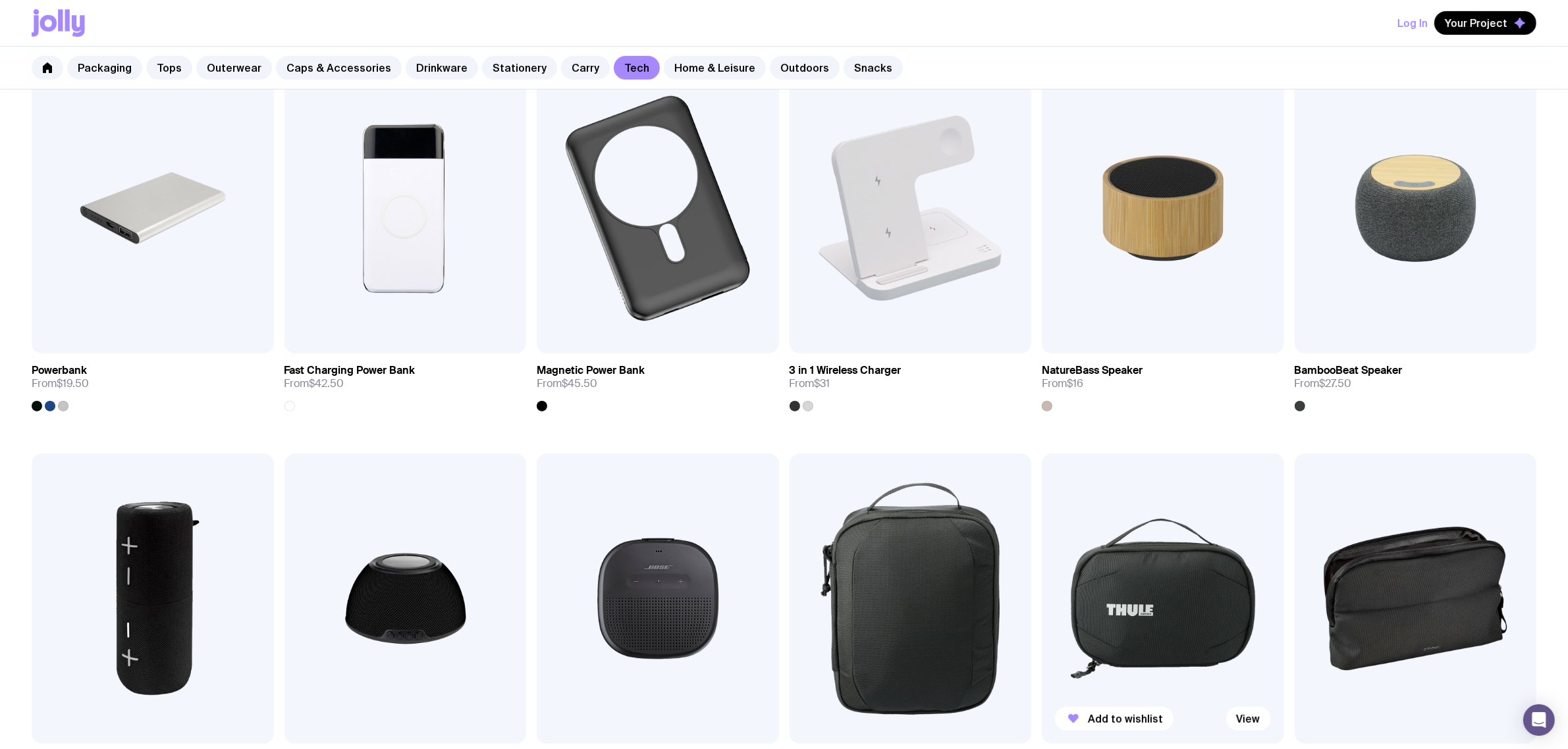
click at [1164, 584] on img at bounding box center [1162, 599] width 242 height 290
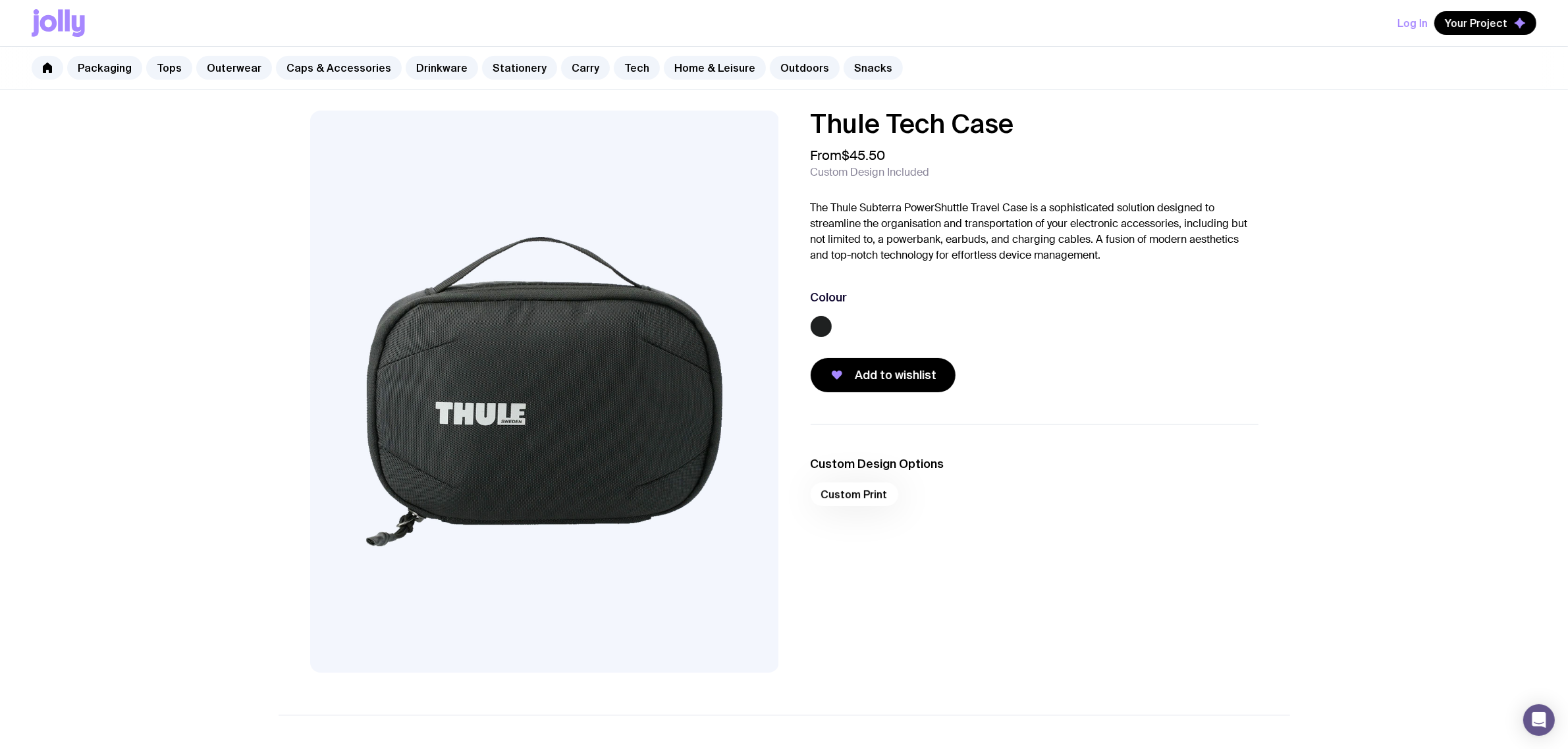
drag, startPoint x: 1032, startPoint y: 125, endPoint x: 810, endPoint y: 125, distance: 222.0
click at [810, 125] on h1 "Thule Tech Case" at bounding box center [1034, 123] width 448 height 26
copy h1 "Thule Tech Case"
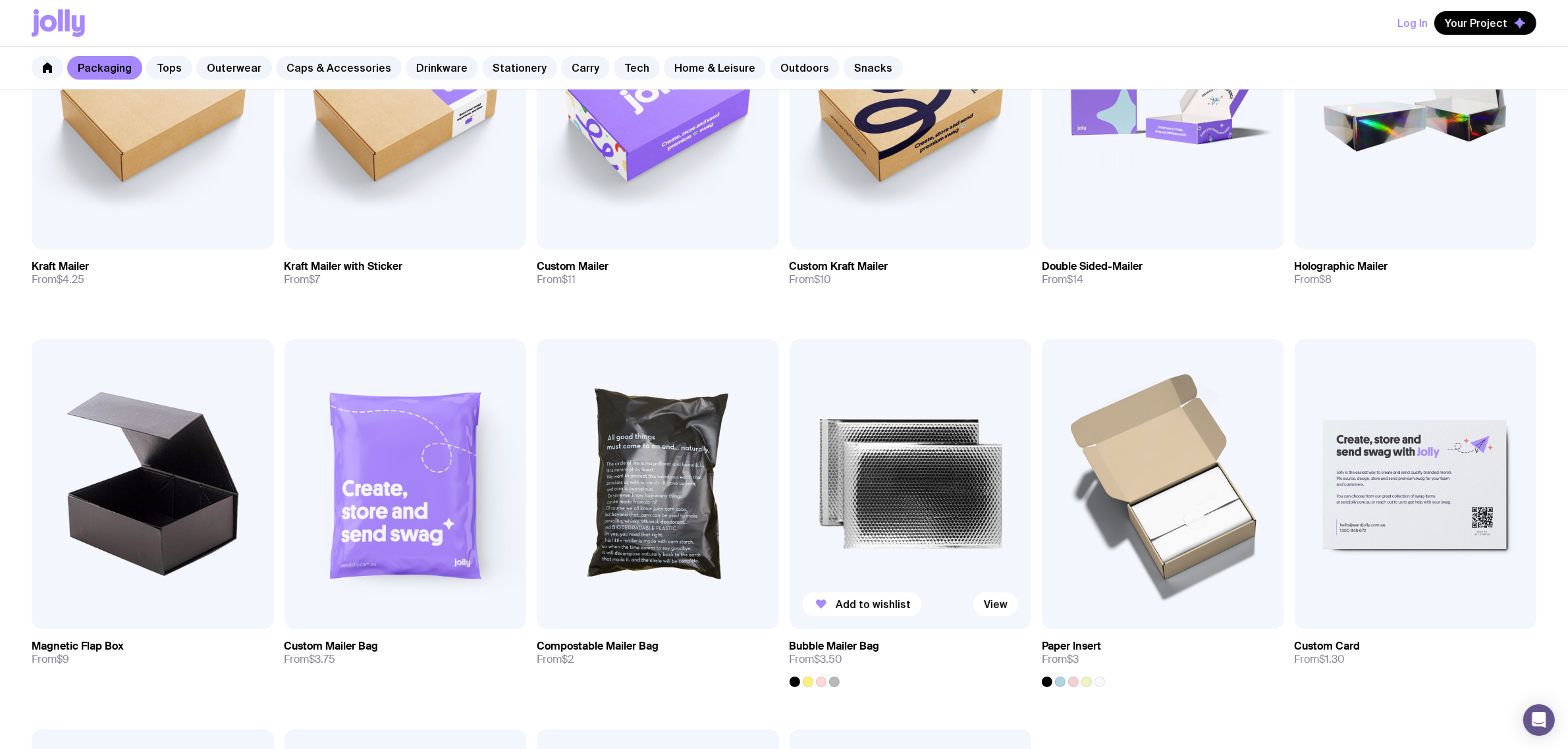
scroll to position [411, 0]
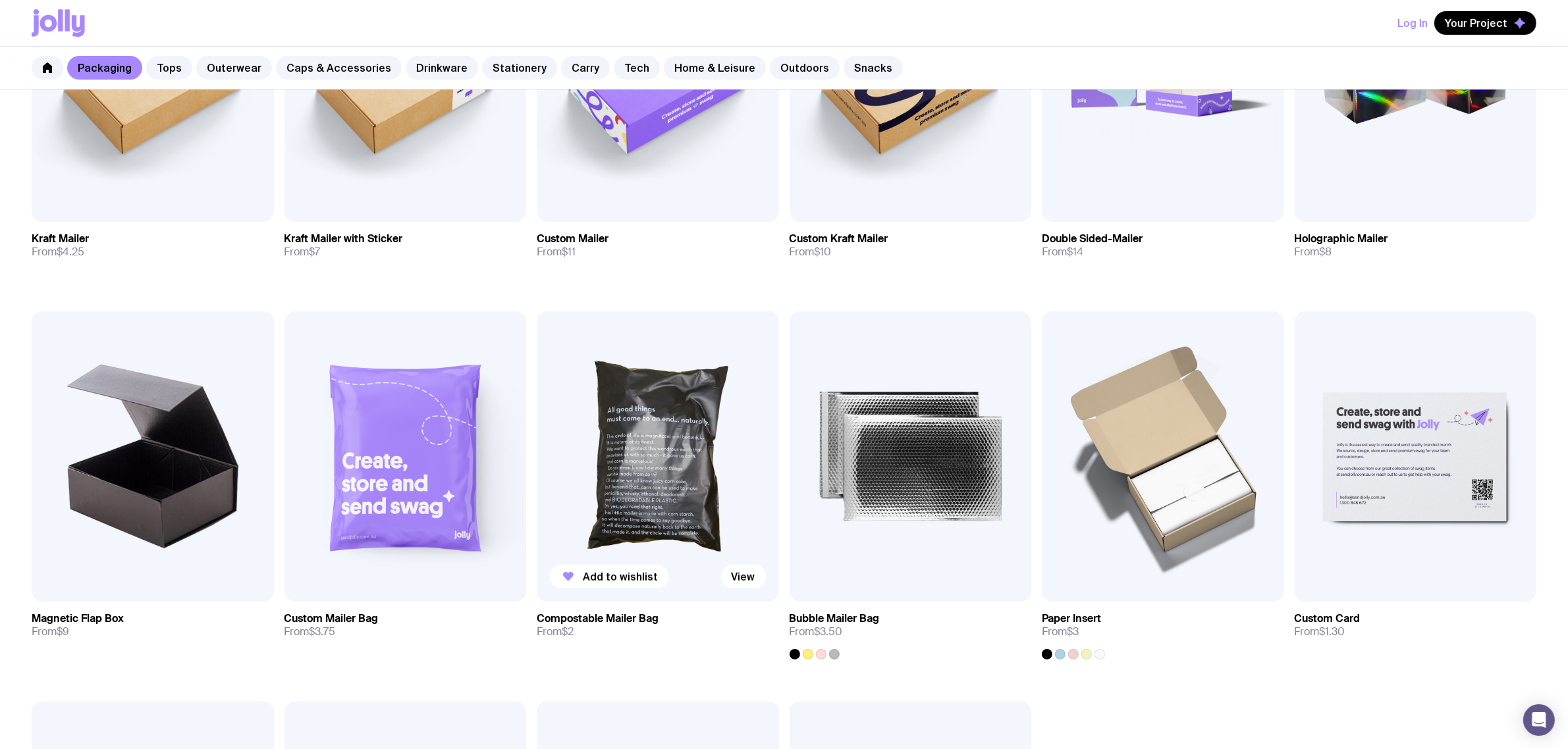
click at [662, 416] on img at bounding box center [657, 457] width 242 height 290
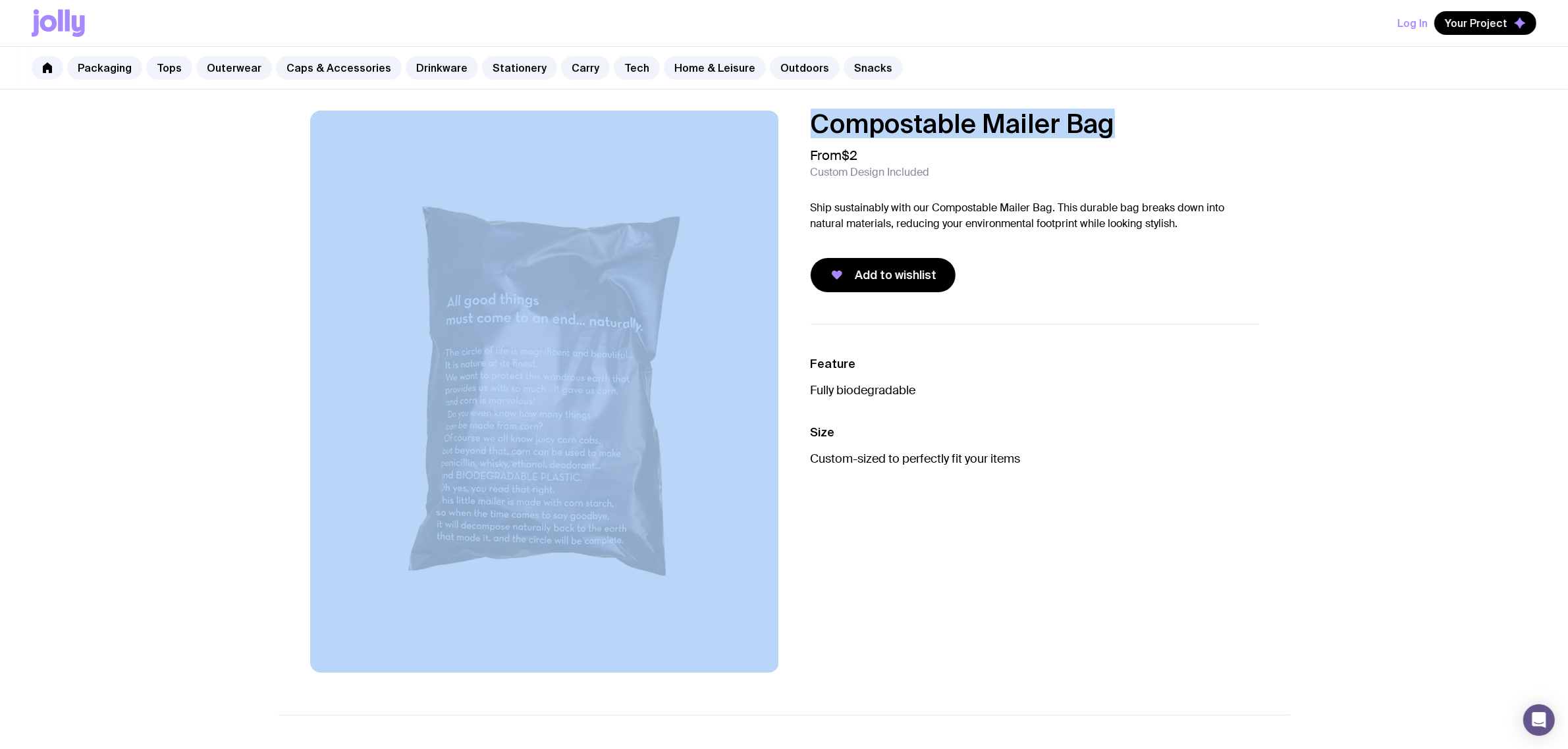
drag, startPoint x: 1136, startPoint y: 126, endPoint x: 688, endPoint y: 126, distance: 448.0
click at [689, 127] on div "Compostable Mailer Bag From $2 Custom Design Included Ship sustainably with our…" at bounding box center [784, 391] width 1012 height 562
copy div "Compostable Mailer Bag"
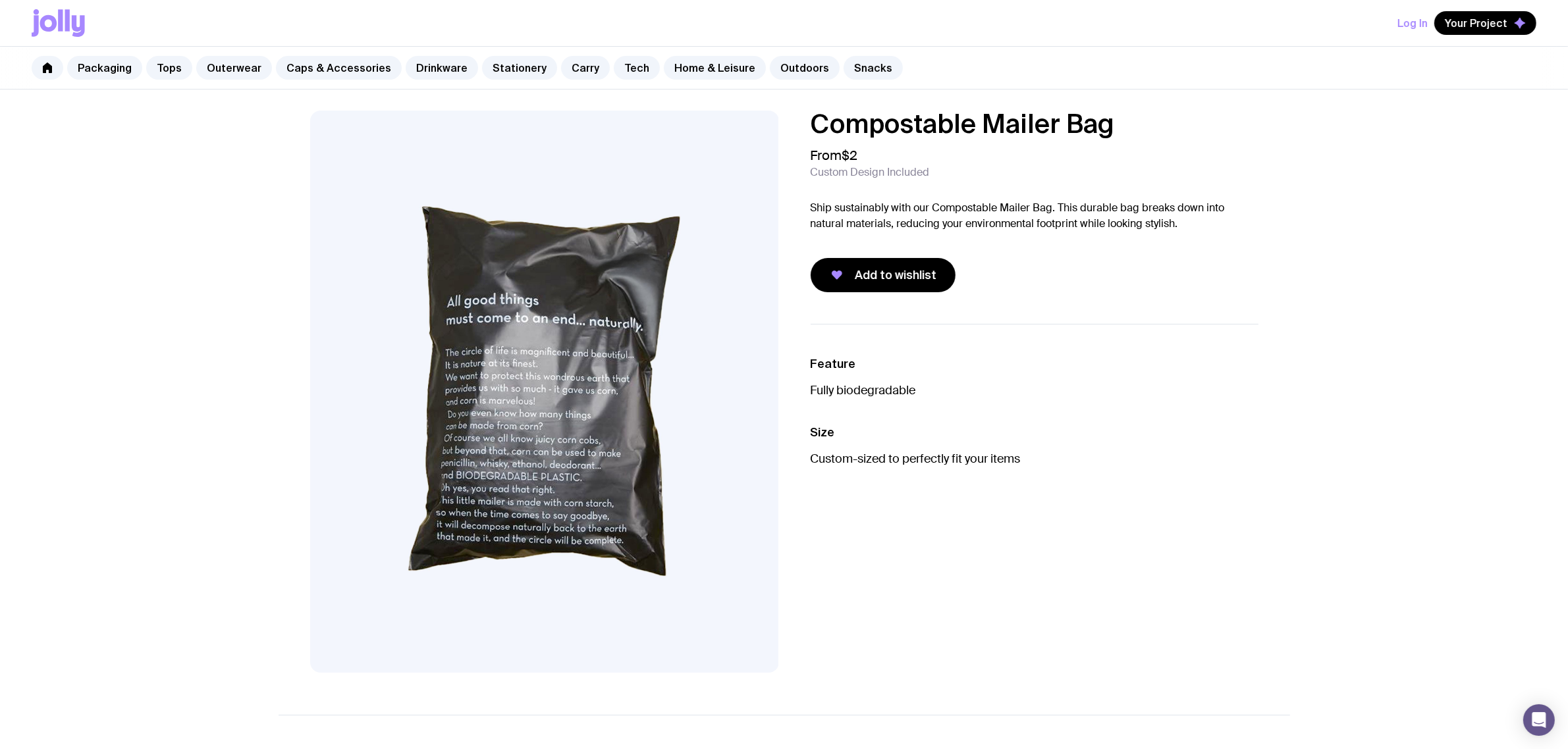
click at [966, 215] on p "Ship sustainably with our Compostable Mailer Bag. This durable bag breaks down …" at bounding box center [1034, 216] width 448 height 32
click at [1209, 232] on div "Compostable Mailer Bag From $2 Custom Design Included Ship sustainably with our…" at bounding box center [1034, 201] width 448 height 182
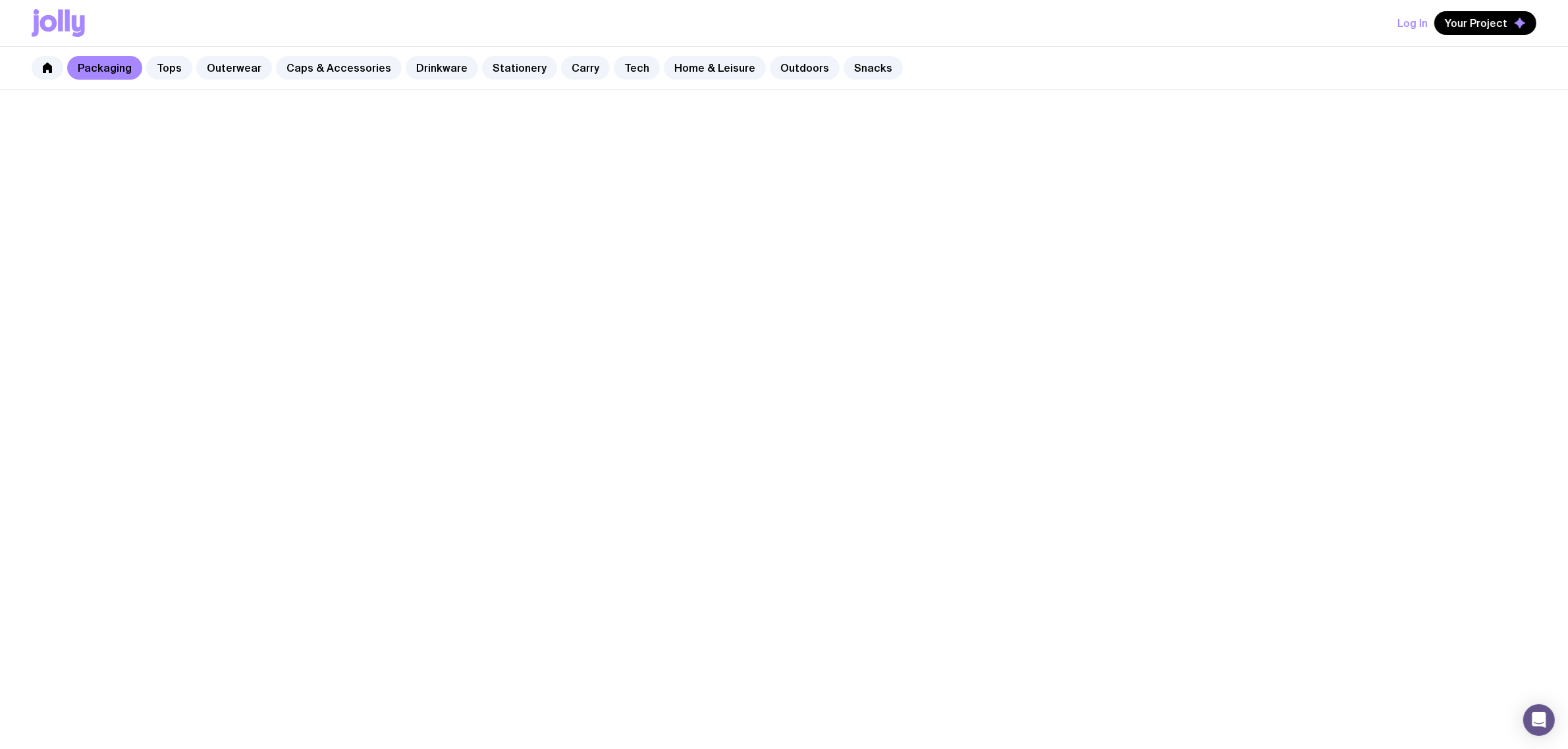
scroll to position [411, 0]
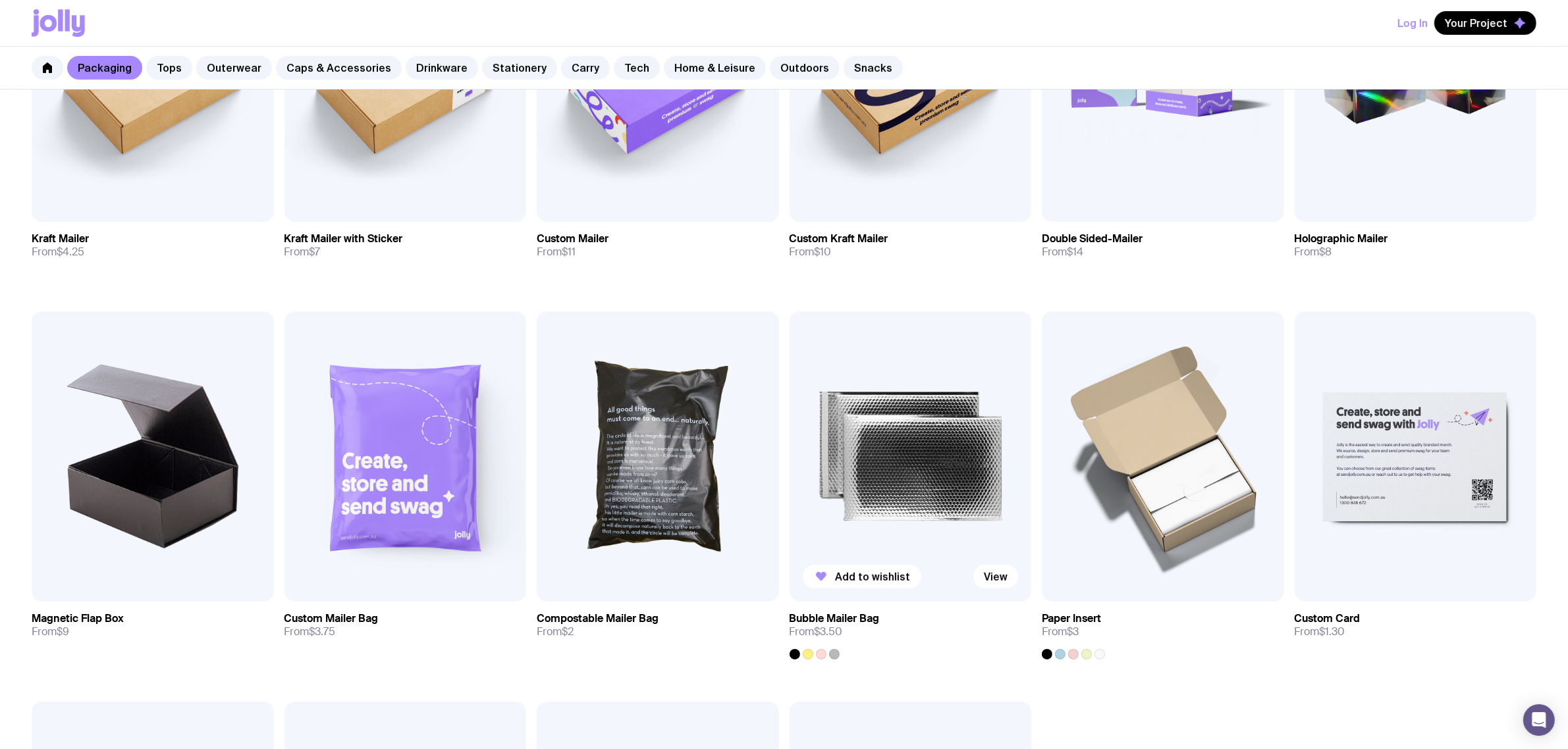
click at [863, 448] on img at bounding box center [910, 457] width 242 height 290
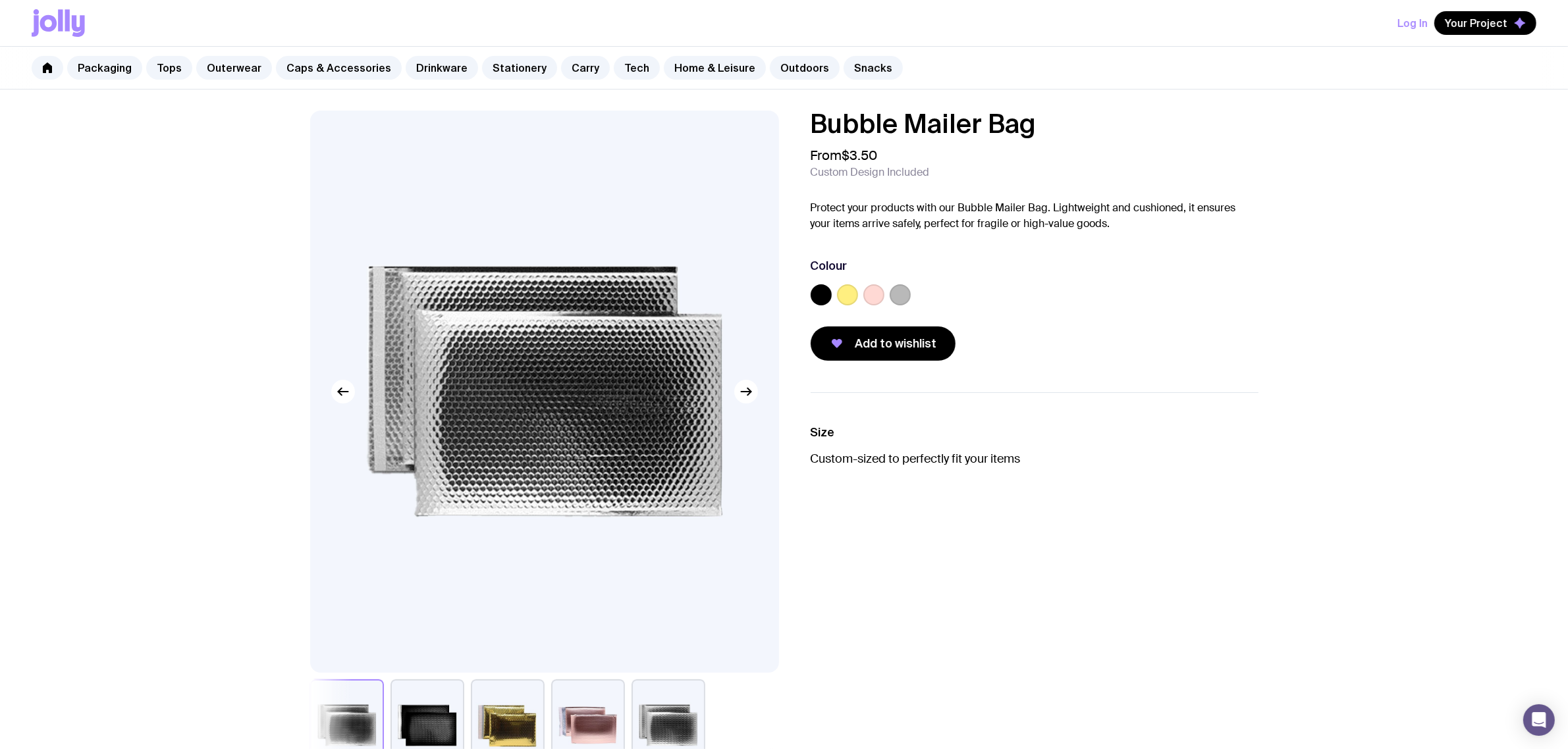
drag, startPoint x: 966, startPoint y: 126, endPoint x: 784, endPoint y: 133, distance: 182.1
click at [784, 133] on div "Bubble Mailer Bag From $3.50 Custom Design Included Protect your products with …" at bounding box center [784, 441] width 1012 height 661
copy h1 "Bubble Mailer Bag"
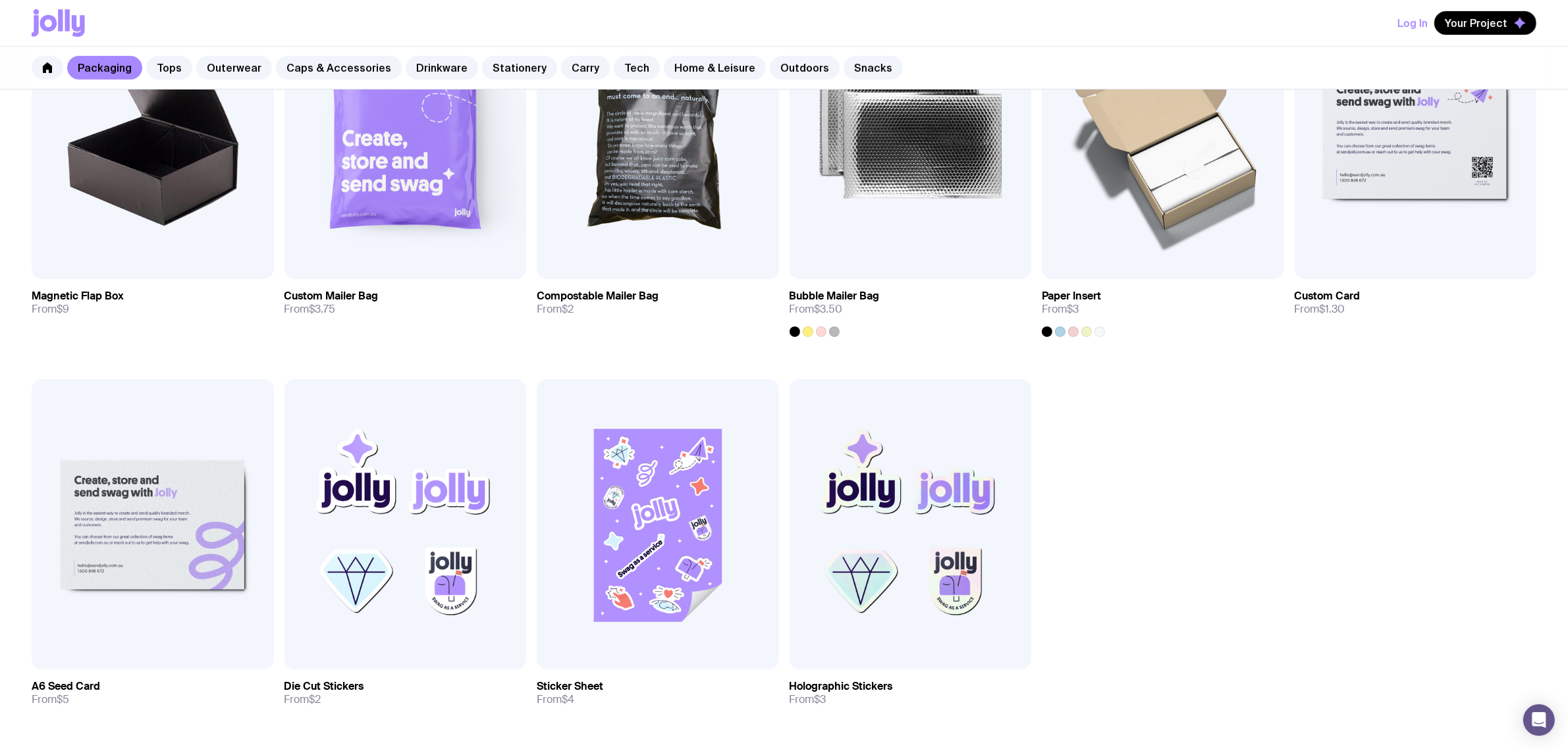
scroll to position [741, 0]
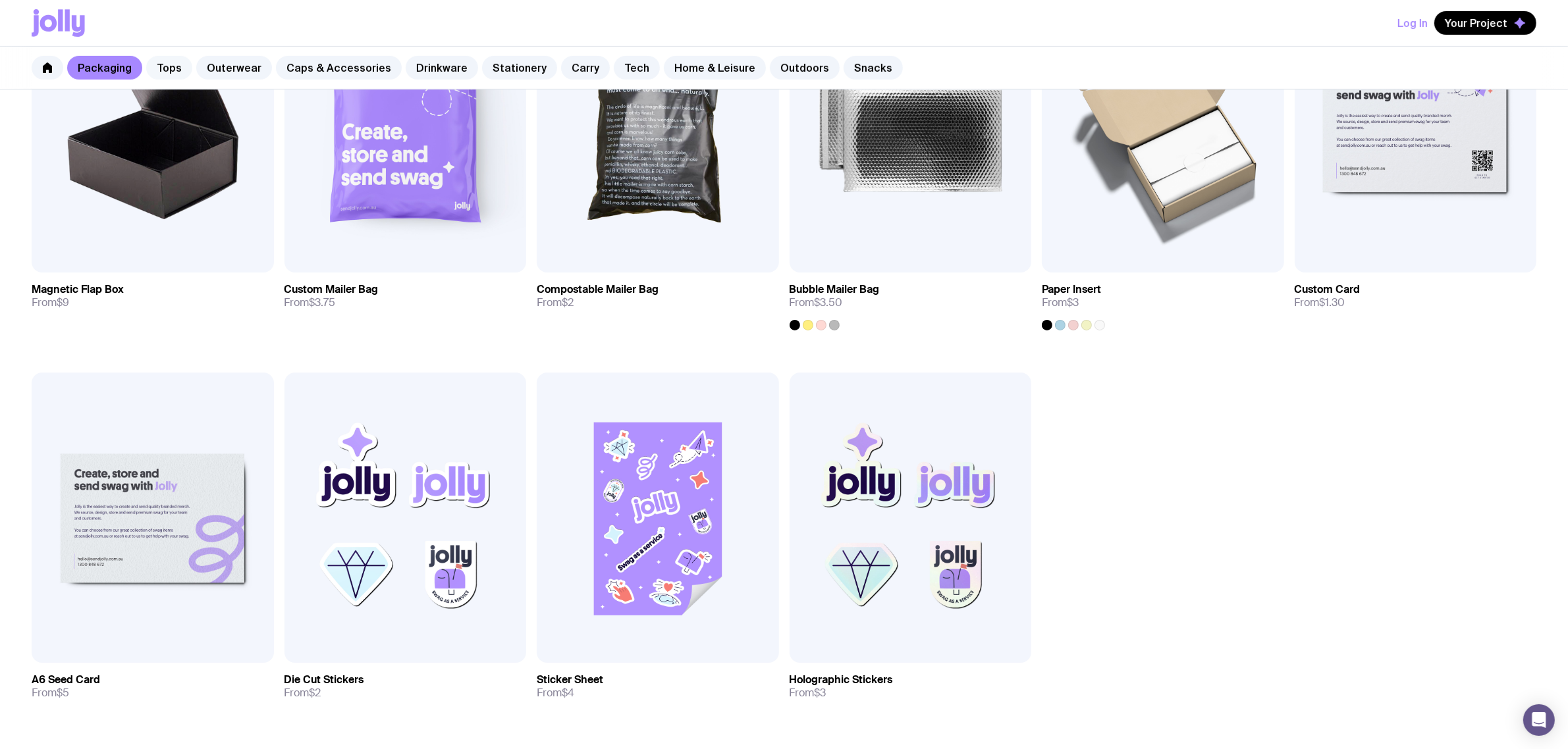
click at [170, 68] on link "Tops" at bounding box center [169, 68] width 46 height 24
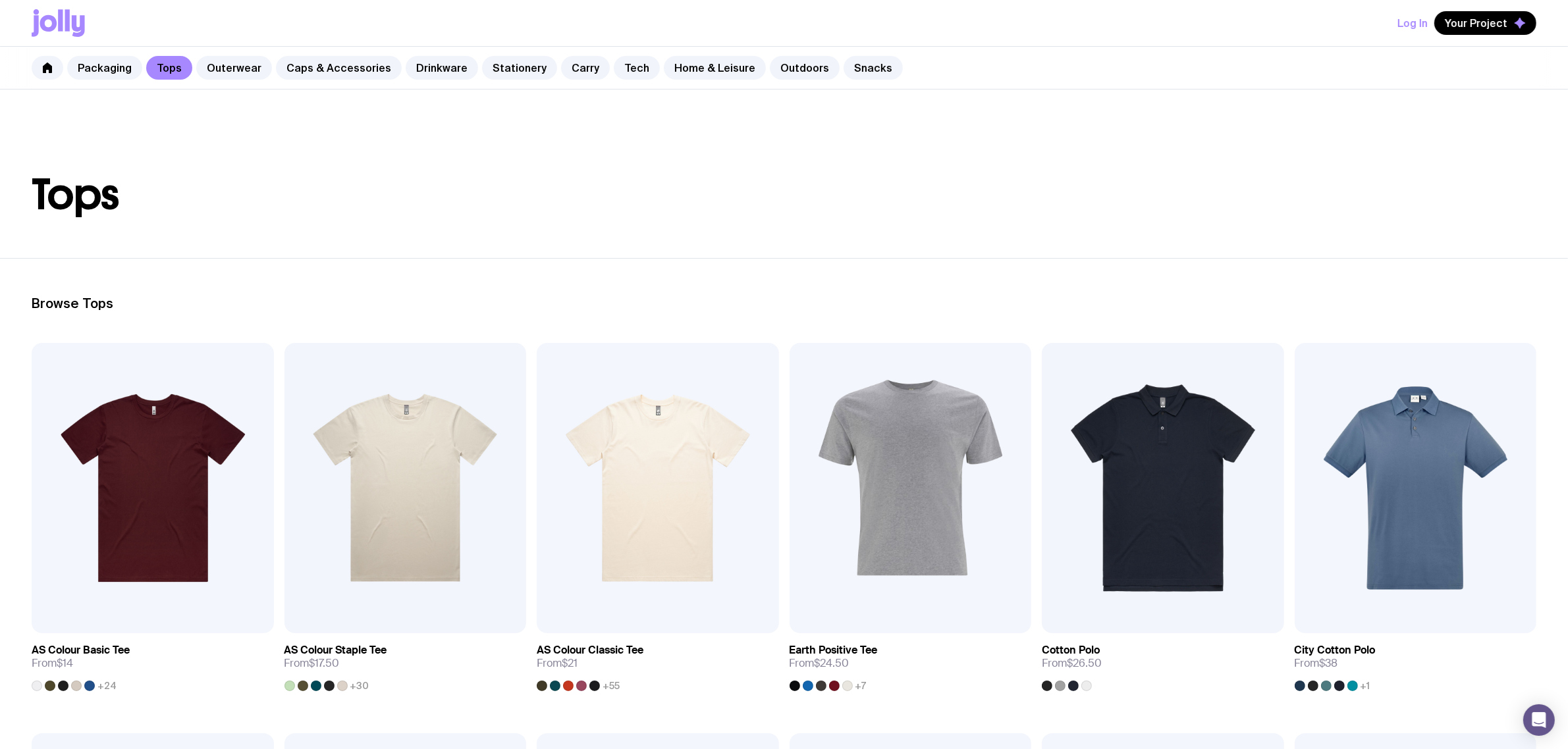
click at [256, 98] on header "Tops" at bounding box center [784, 174] width 1568 height 168
click at [258, 100] on header "Tops" at bounding box center [784, 174] width 1568 height 168
click at [308, 107] on header "Tops" at bounding box center [784, 174] width 1568 height 168
drag, startPoint x: 304, startPoint y: 109, endPoint x: 98, endPoint y: 83, distance: 207.6
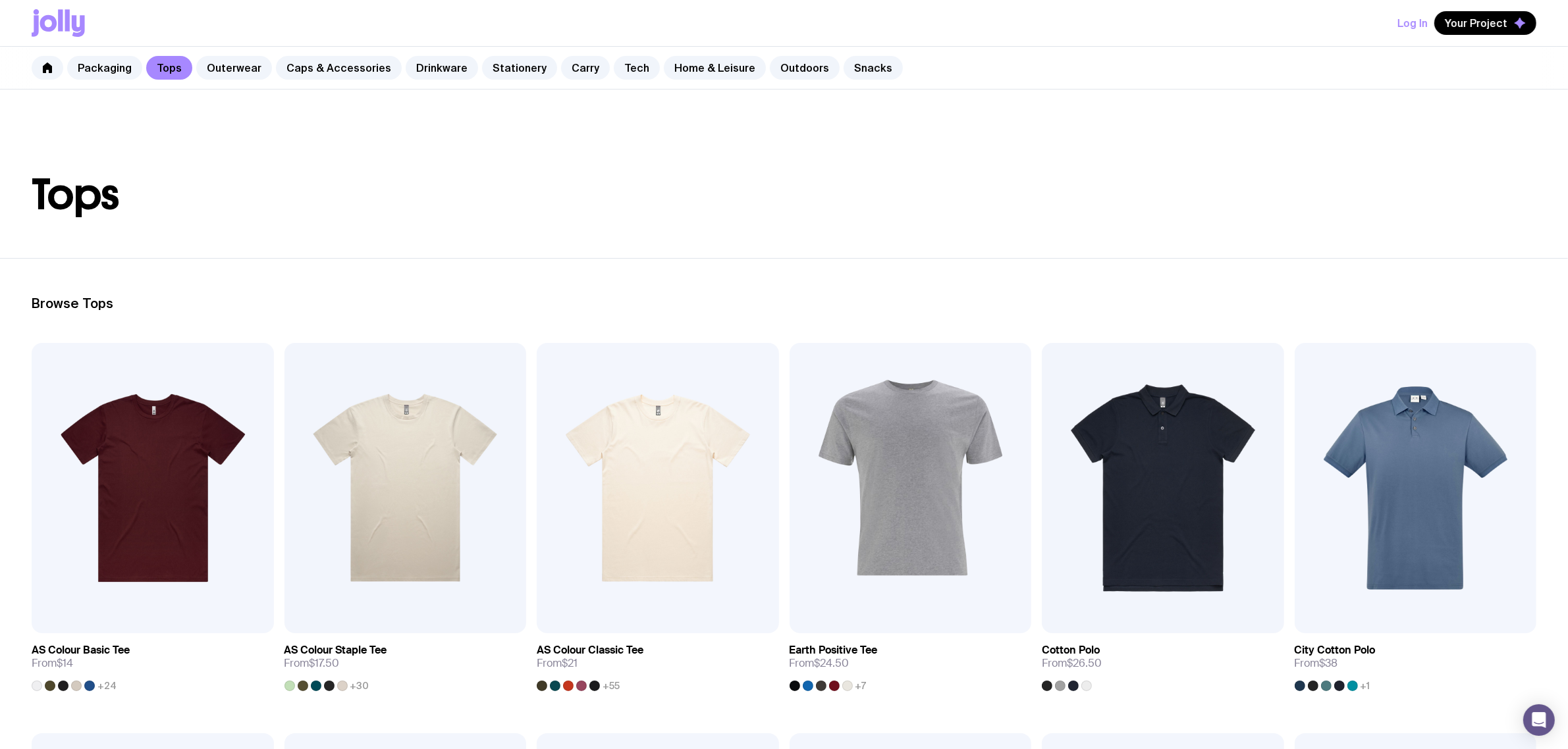
click at [287, 110] on header "Tops" at bounding box center [784, 174] width 1568 height 168
click at [426, 132] on header "Tops" at bounding box center [784, 174] width 1568 height 168
click at [313, 70] on link "Caps & Accessories" at bounding box center [339, 68] width 126 height 24
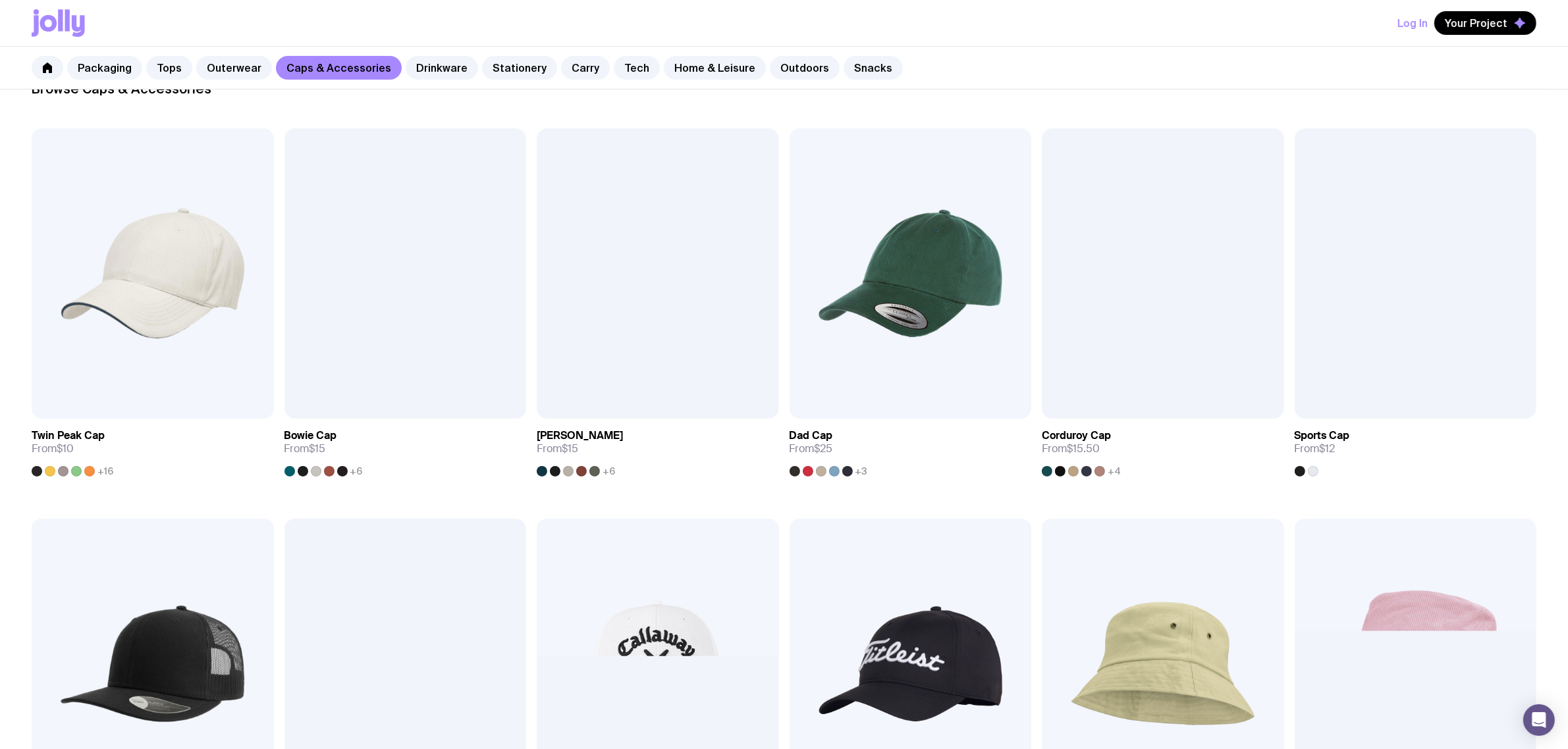
scroll to position [494, 0]
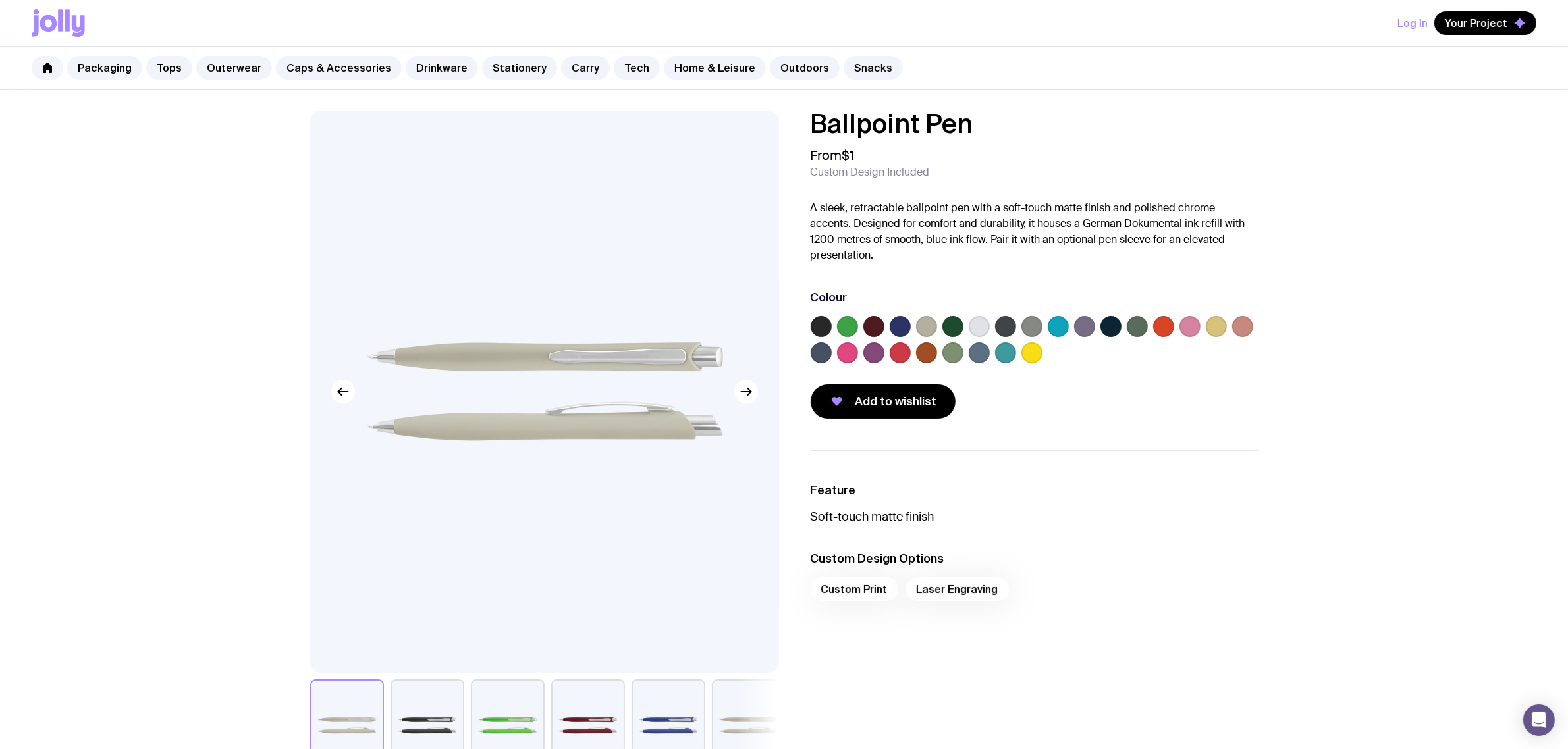
click at [1031, 355] on label at bounding box center [1032, 353] width 21 height 21
click at [0, 0] on input "radio" at bounding box center [0, 0] width 0 height 0
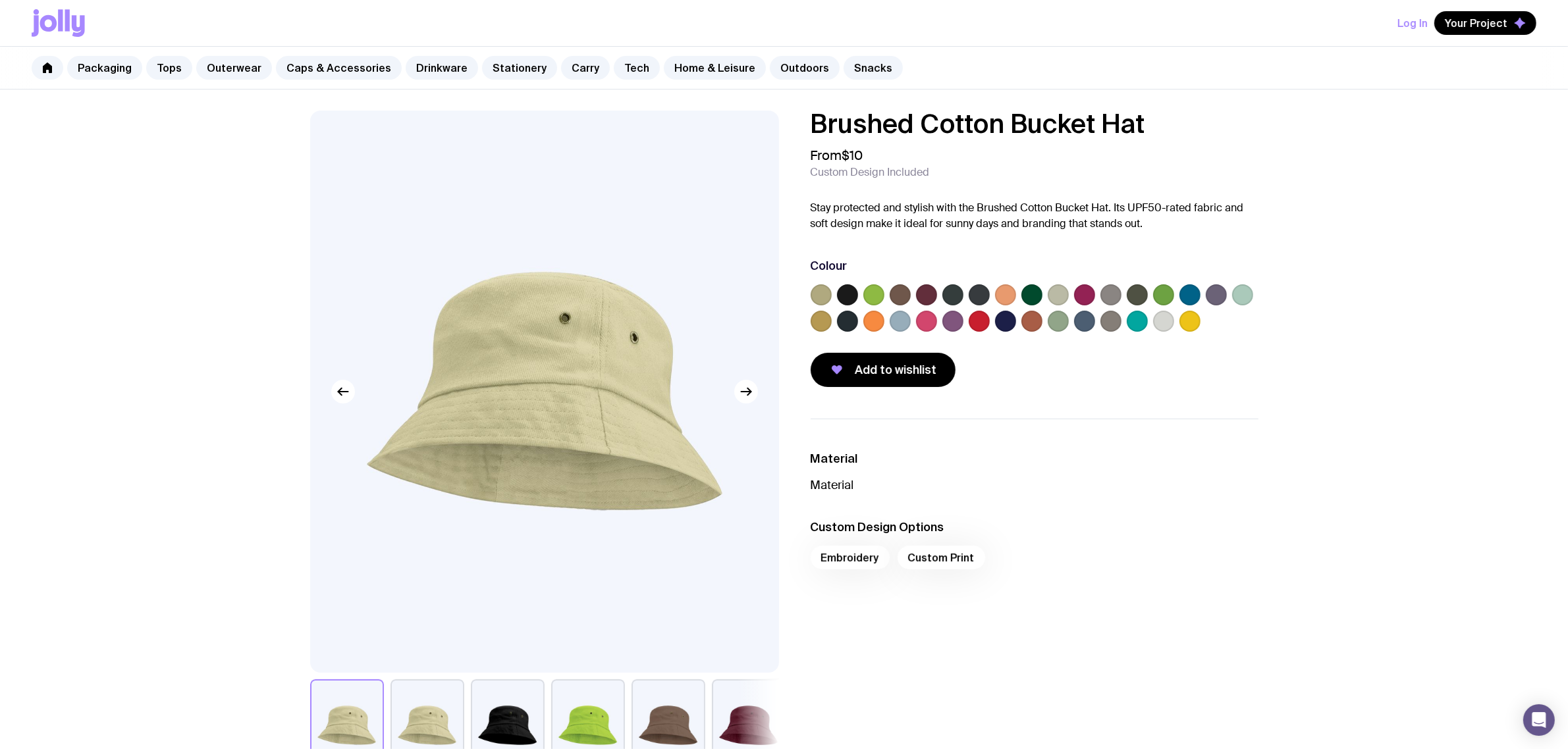
click at [1197, 373] on div "Add to wishlist" at bounding box center [1034, 369] width 448 height 34
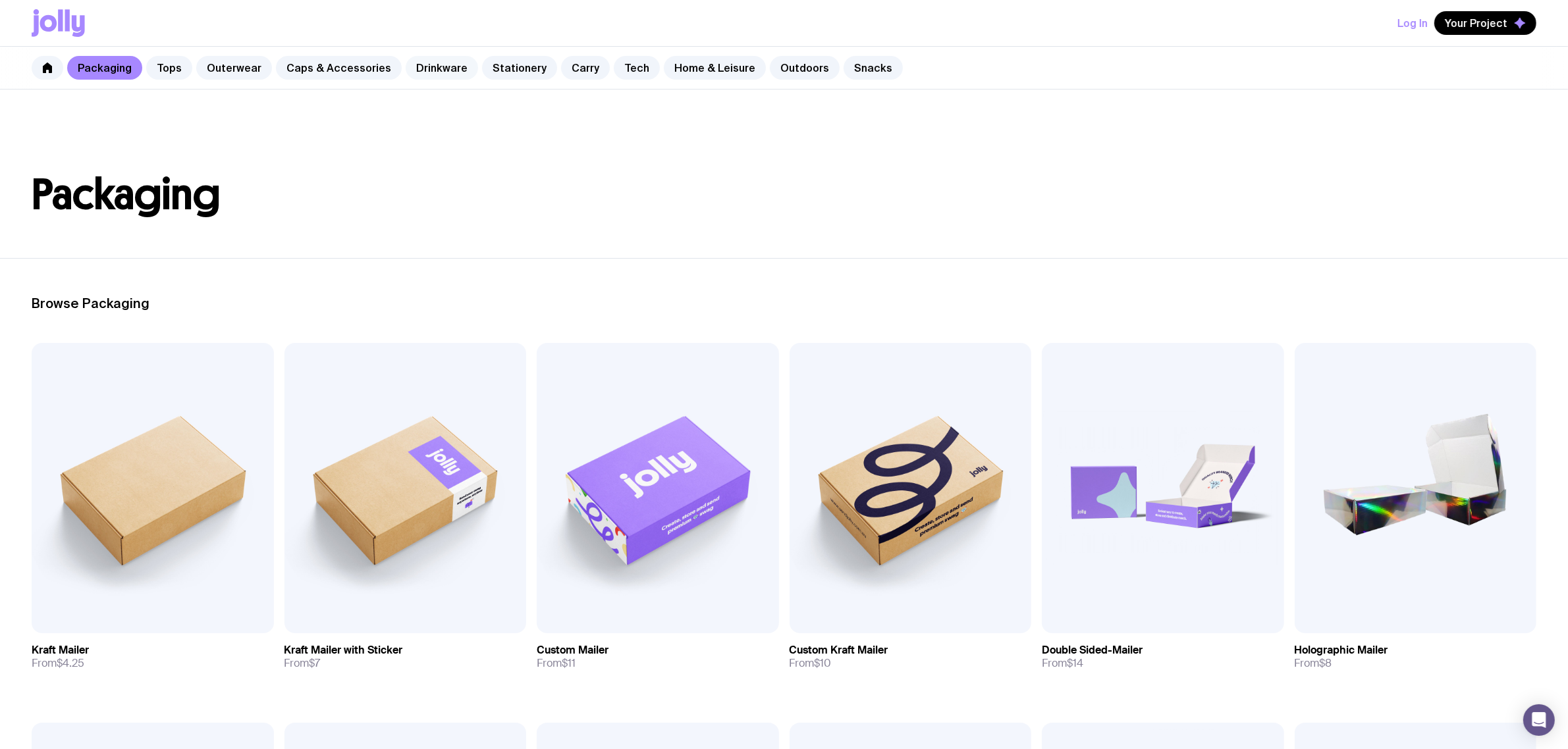
drag, startPoint x: 432, startPoint y: 71, endPoint x: 439, endPoint y: 73, distance: 7.3
click at [431, 71] on link "Drinkware" at bounding box center [441, 68] width 72 height 24
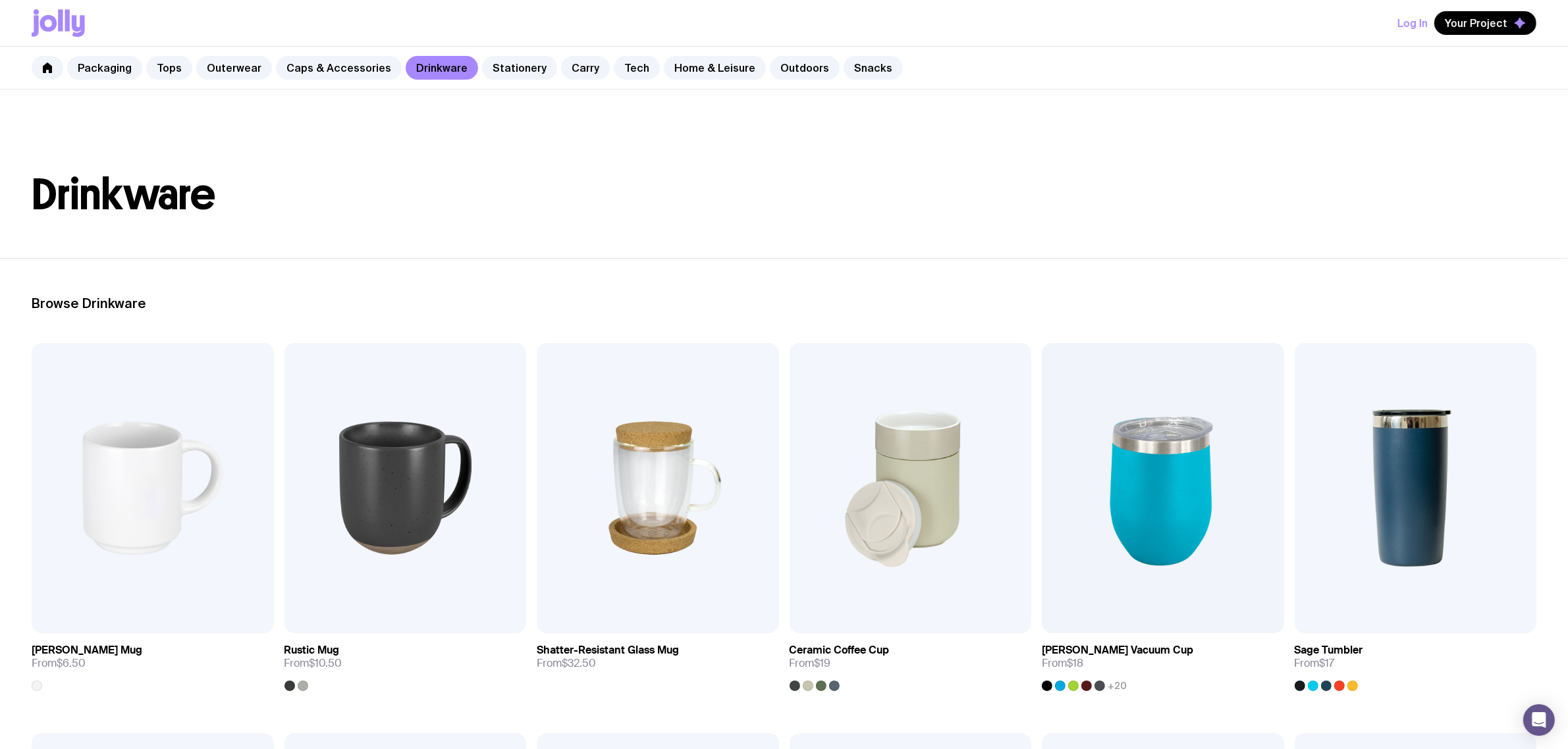
click at [1080, 114] on header "Drinkware" at bounding box center [784, 174] width 1568 height 168
click at [1080, 115] on header "Drinkware" at bounding box center [784, 174] width 1568 height 168
click at [938, 163] on header "Drinkware" at bounding box center [784, 174] width 1568 height 168
click at [1183, 491] on img at bounding box center [1162, 488] width 242 height 290
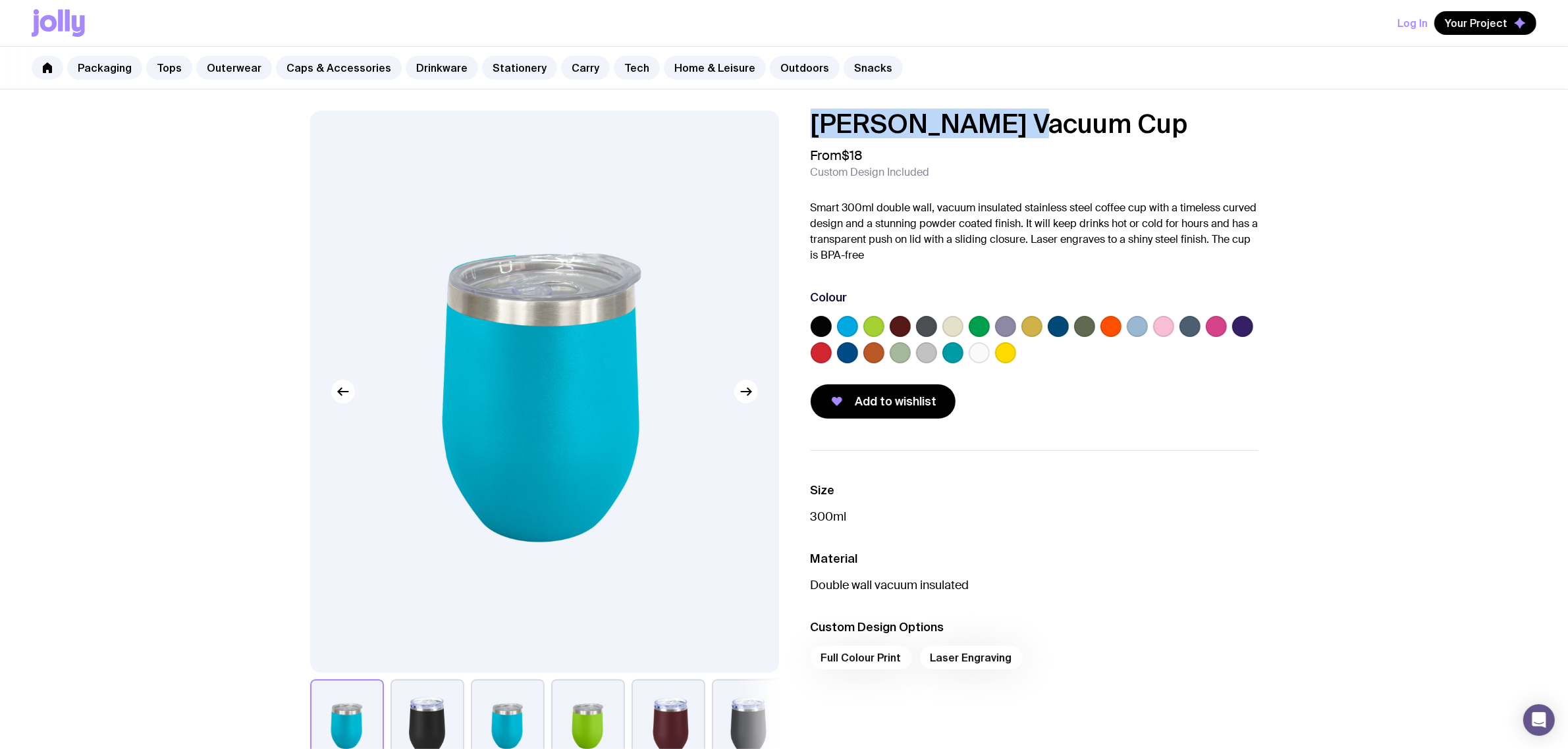
drag, startPoint x: 1024, startPoint y: 121, endPoint x: 682, endPoint y: 149, distance: 343.1
click at [682, 149] on div "[PERSON_NAME] Vacuum Cup From $18 Custom Design Included Smart 300ml double wal…" at bounding box center [784, 441] width 1012 height 661
copy h1 "[PERSON_NAME] Vacuum Cup"
click at [522, 60] on link "Stationery" at bounding box center [520, 68] width 75 height 24
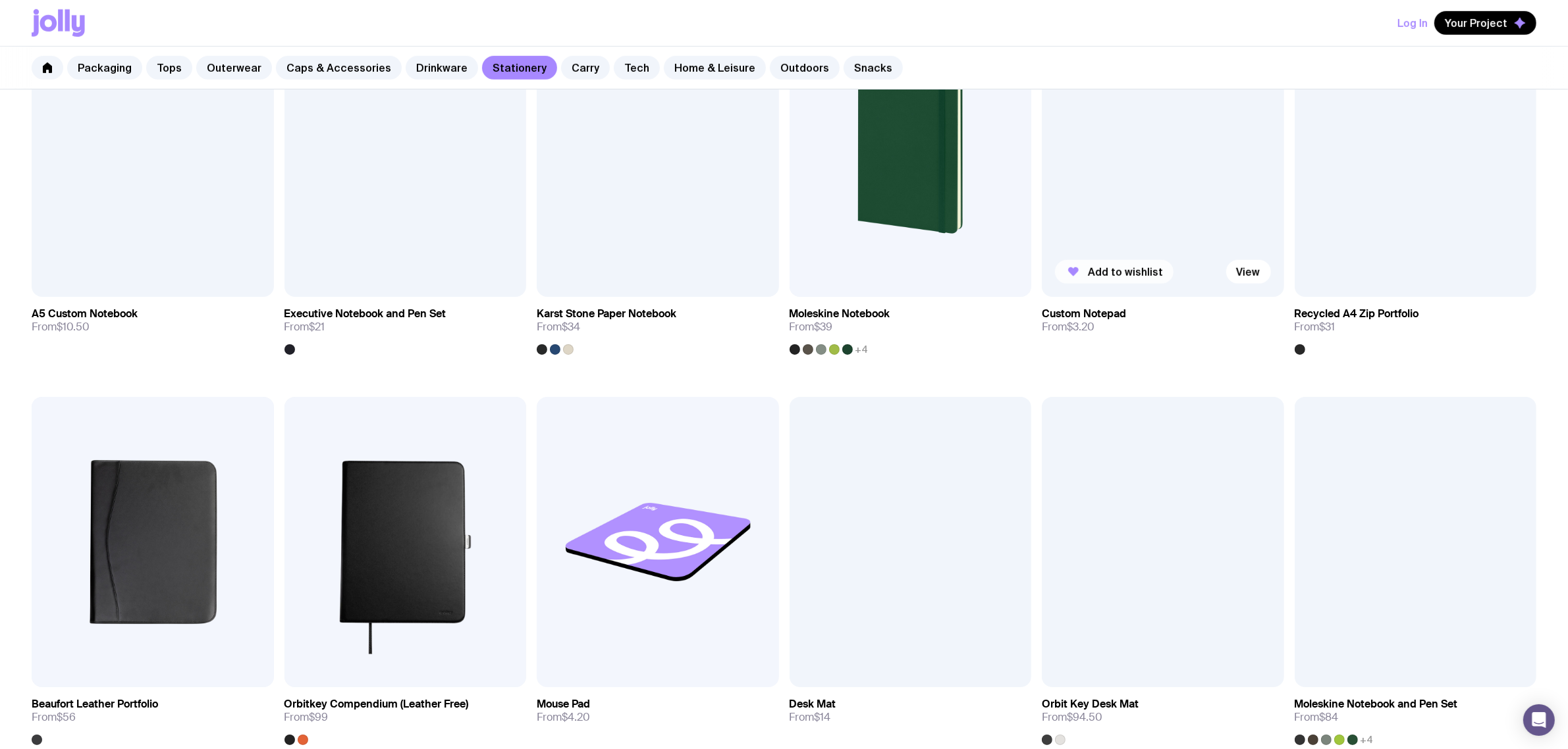
scroll to position [976, 0]
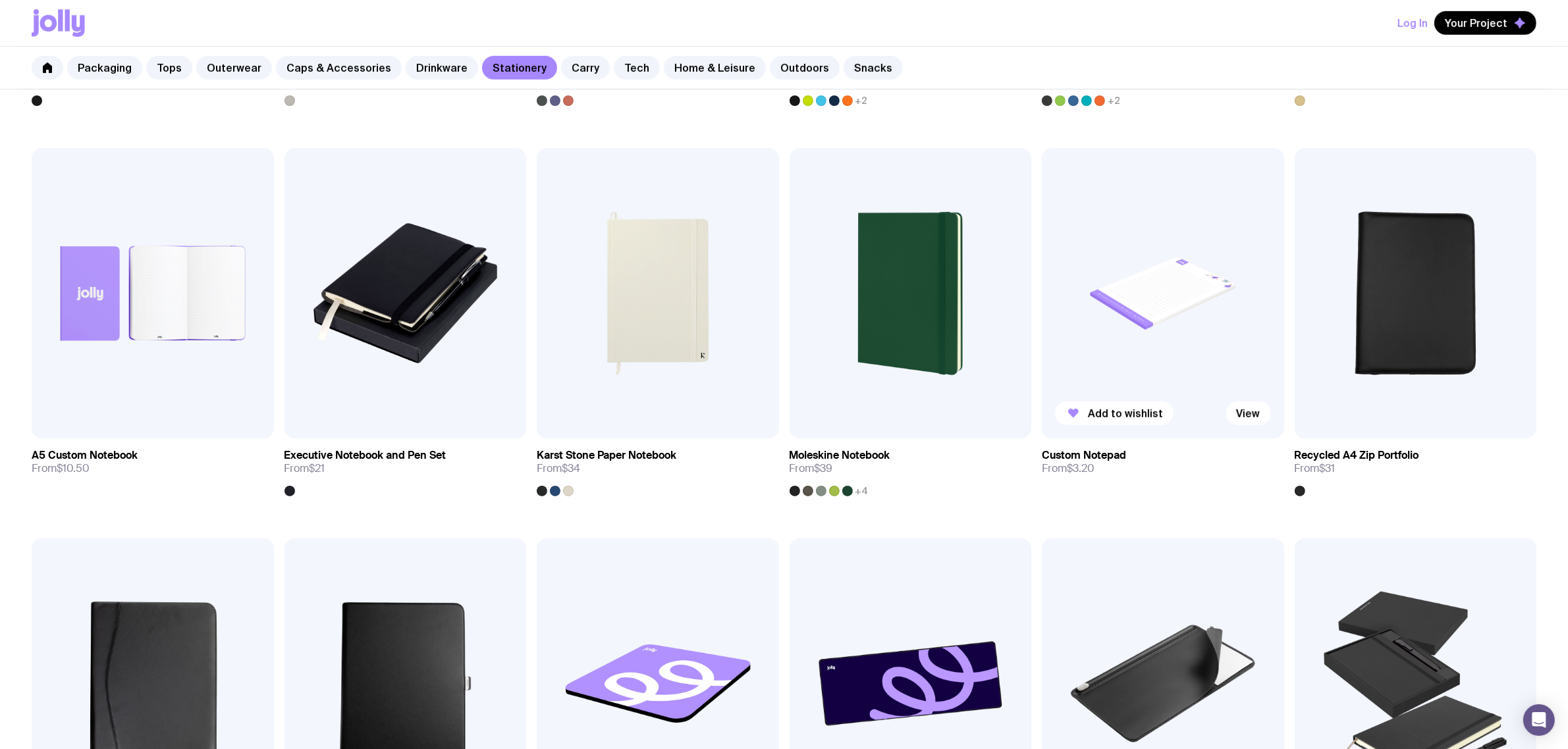
click at [1085, 290] on img at bounding box center [1162, 293] width 242 height 290
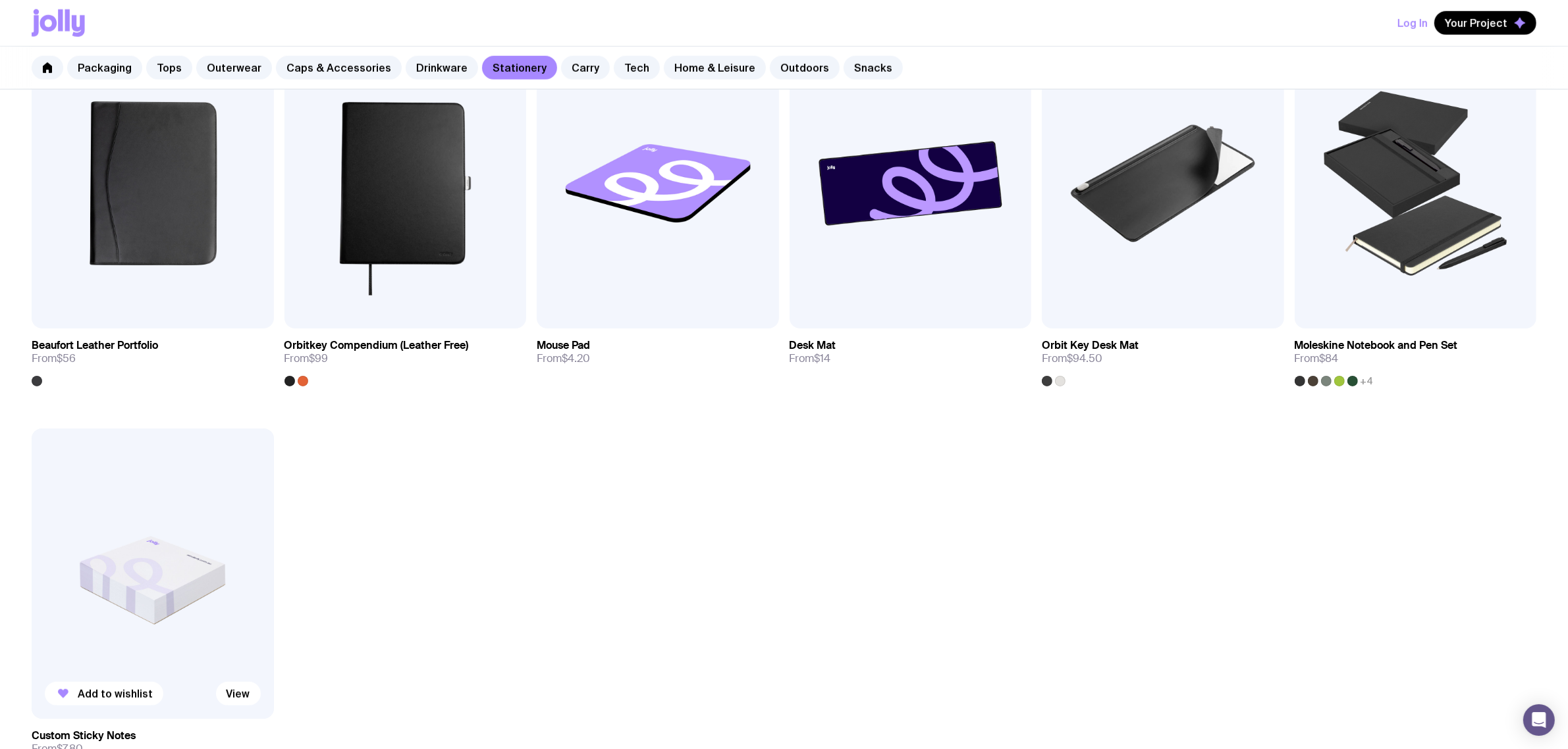
scroll to position [1476, 0]
click at [163, 569] on img at bounding box center [153, 573] width 242 height 290
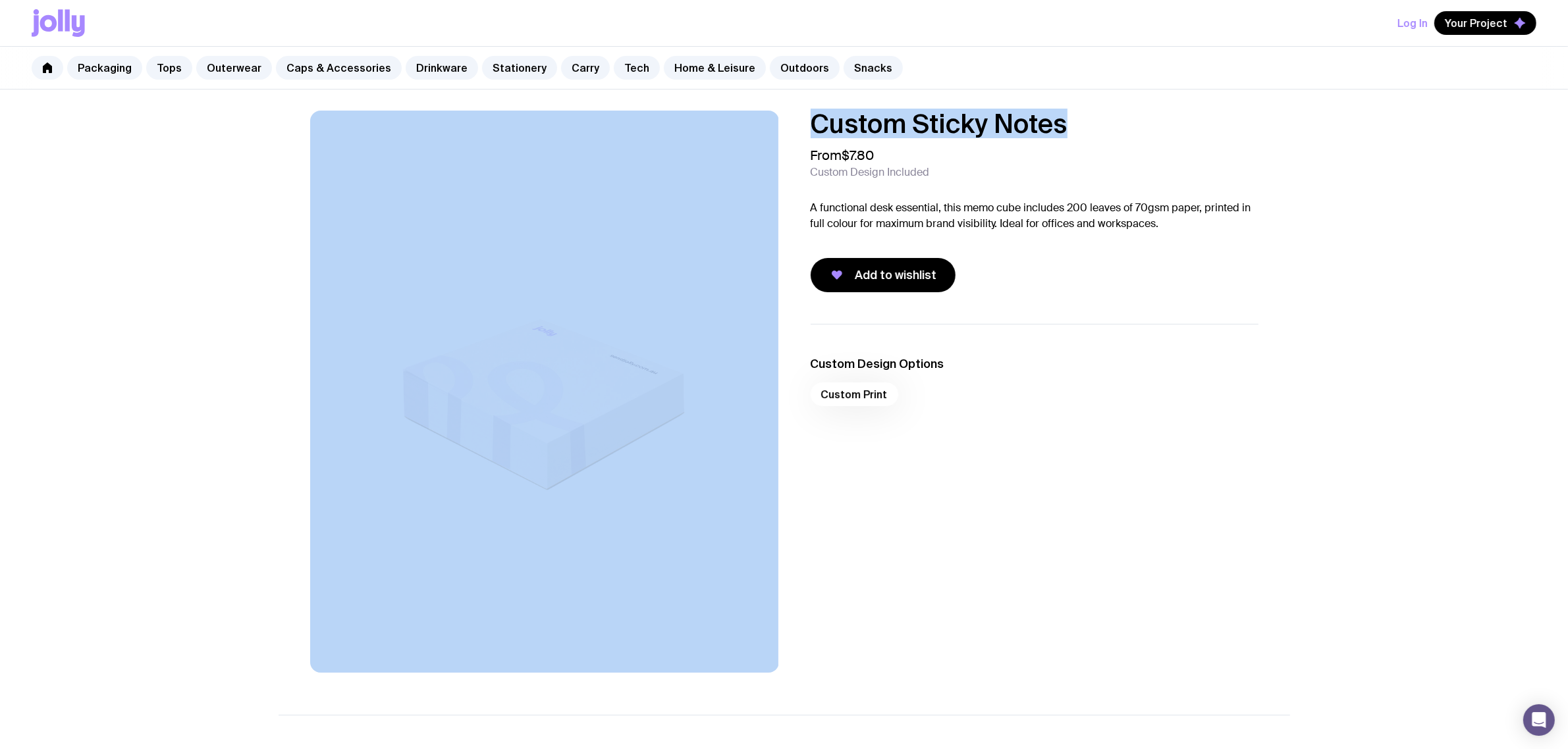
drag, startPoint x: 999, startPoint y: 119, endPoint x: 753, endPoint y: 110, distance: 246.2
click at [753, 110] on div "Custom Sticky Notes From $7.80 Custom Design Included A functional desk essenti…" at bounding box center [784, 633] width 1568 height 1087
click at [1097, 126] on h1 "Custom Sticky Notes" at bounding box center [1034, 123] width 448 height 26
click at [1077, 129] on h1 "Custom Sticky Notes" at bounding box center [1034, 123] width 448 height 26
drag, startPoint x: 1080, startPoint y: 129, endPoint x: 758, endPoint y: 133, distance: 322.0
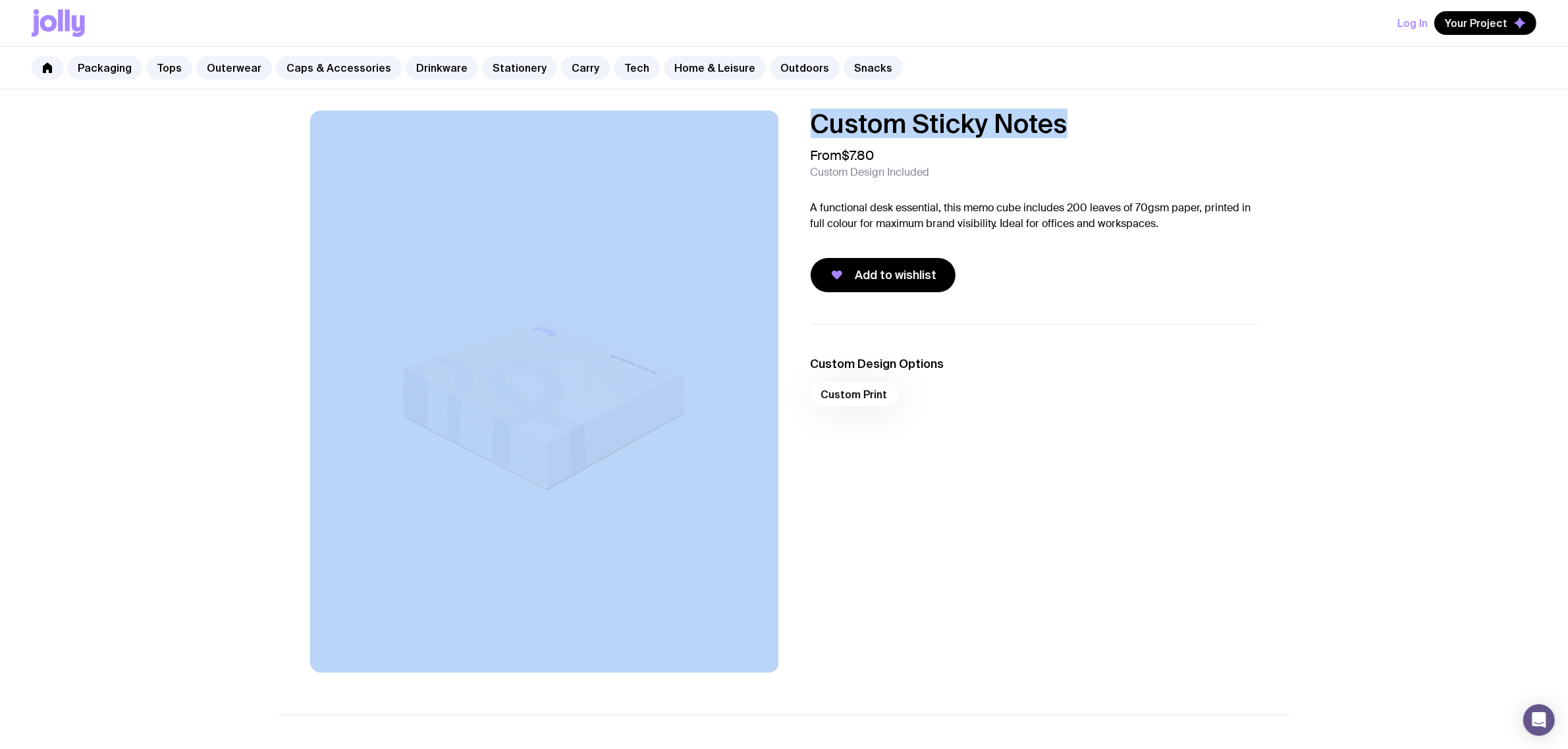
click at [758, 133] on div "Custom Sticky Notes From $7.80 Custom Design Included A functional desk essenti…" at bounding box center [784, 391] width 1012 height 562
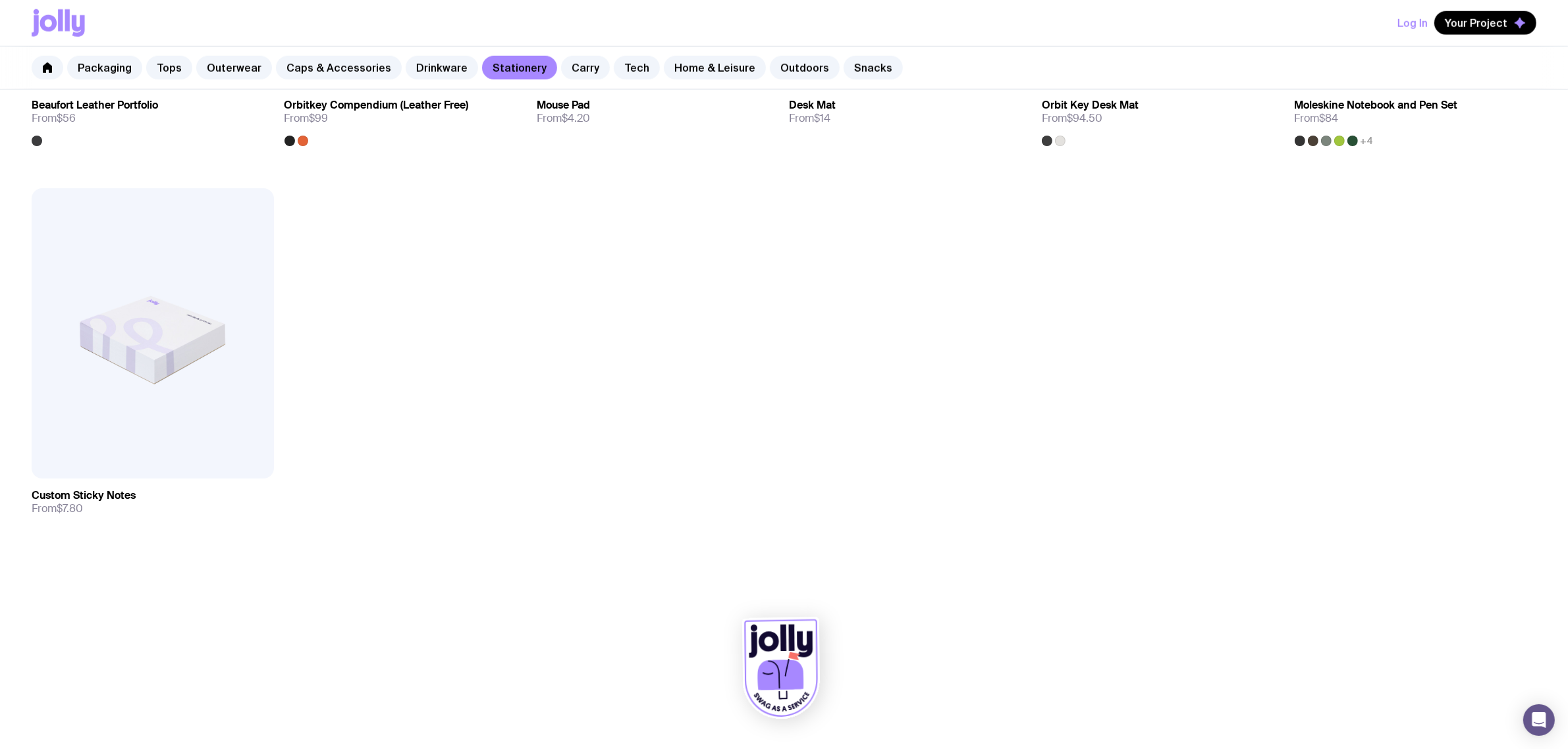
scroll to position [1387, 0]
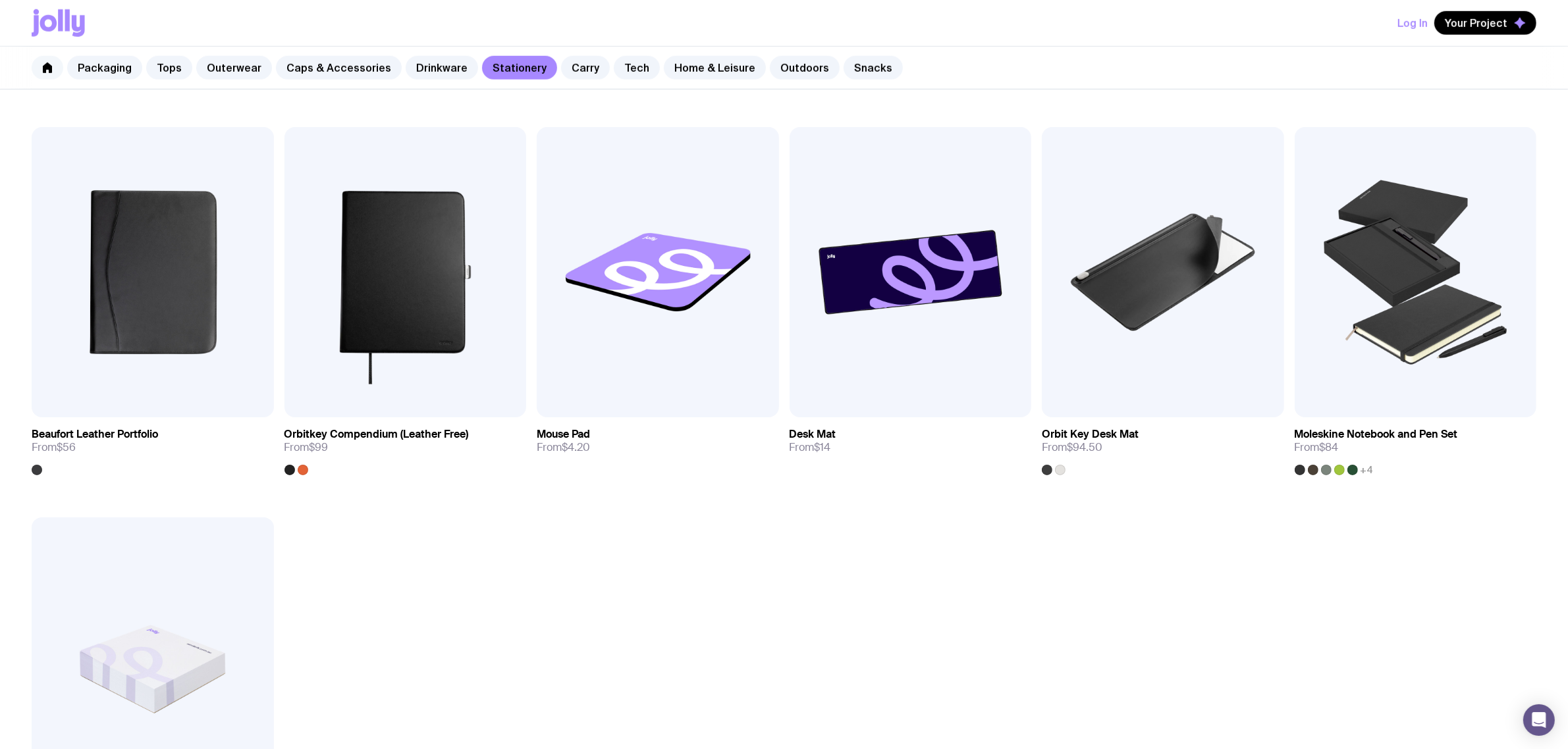
click at [53, 69] on link at bounding box center [48, 68] width 32 height 24
click at [99, 65] on link "Packaging" at bounding box center [105, 68] width 75 height 24
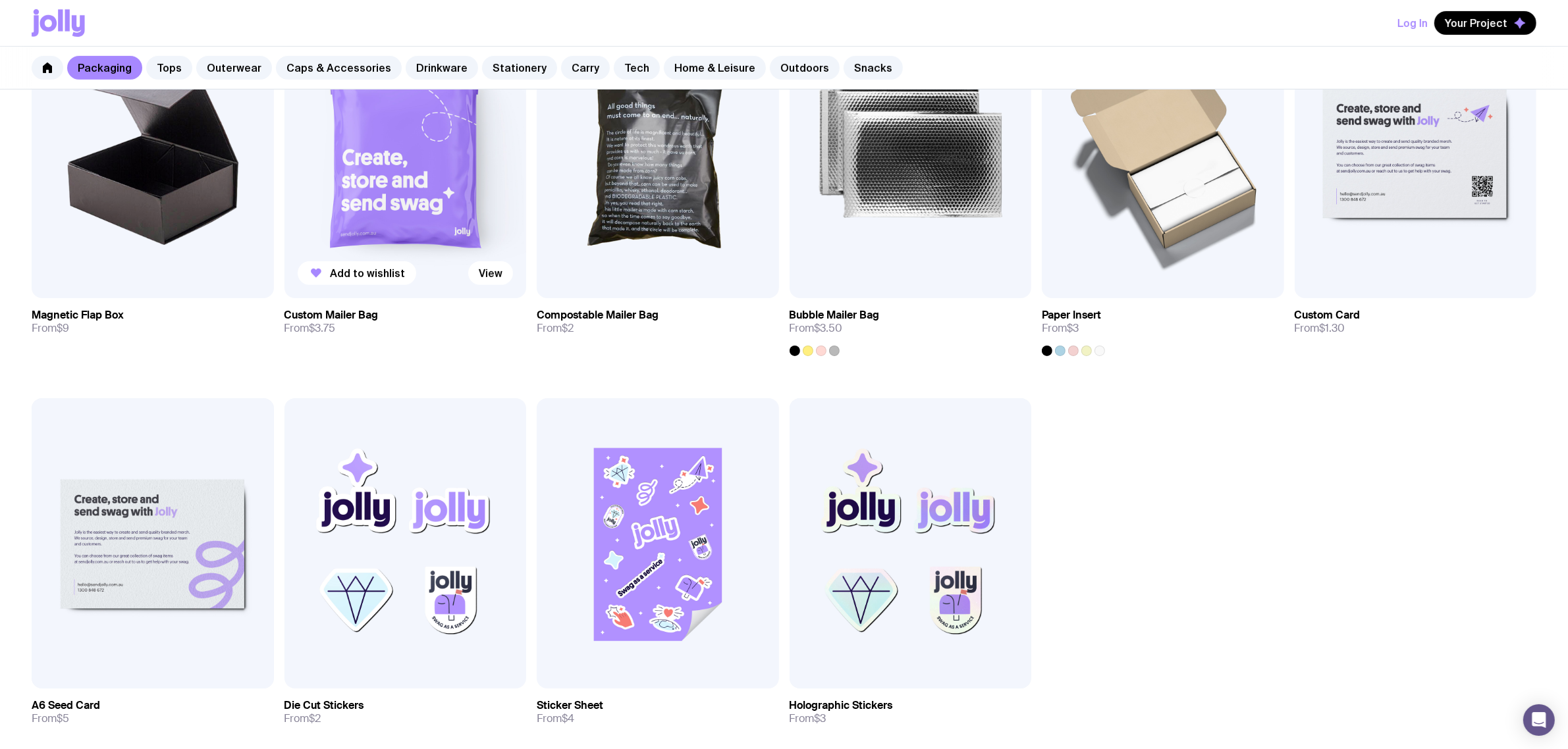
scroll to position [576, 0]
